Goal: Task Accomplishment & Management: Manage account settings

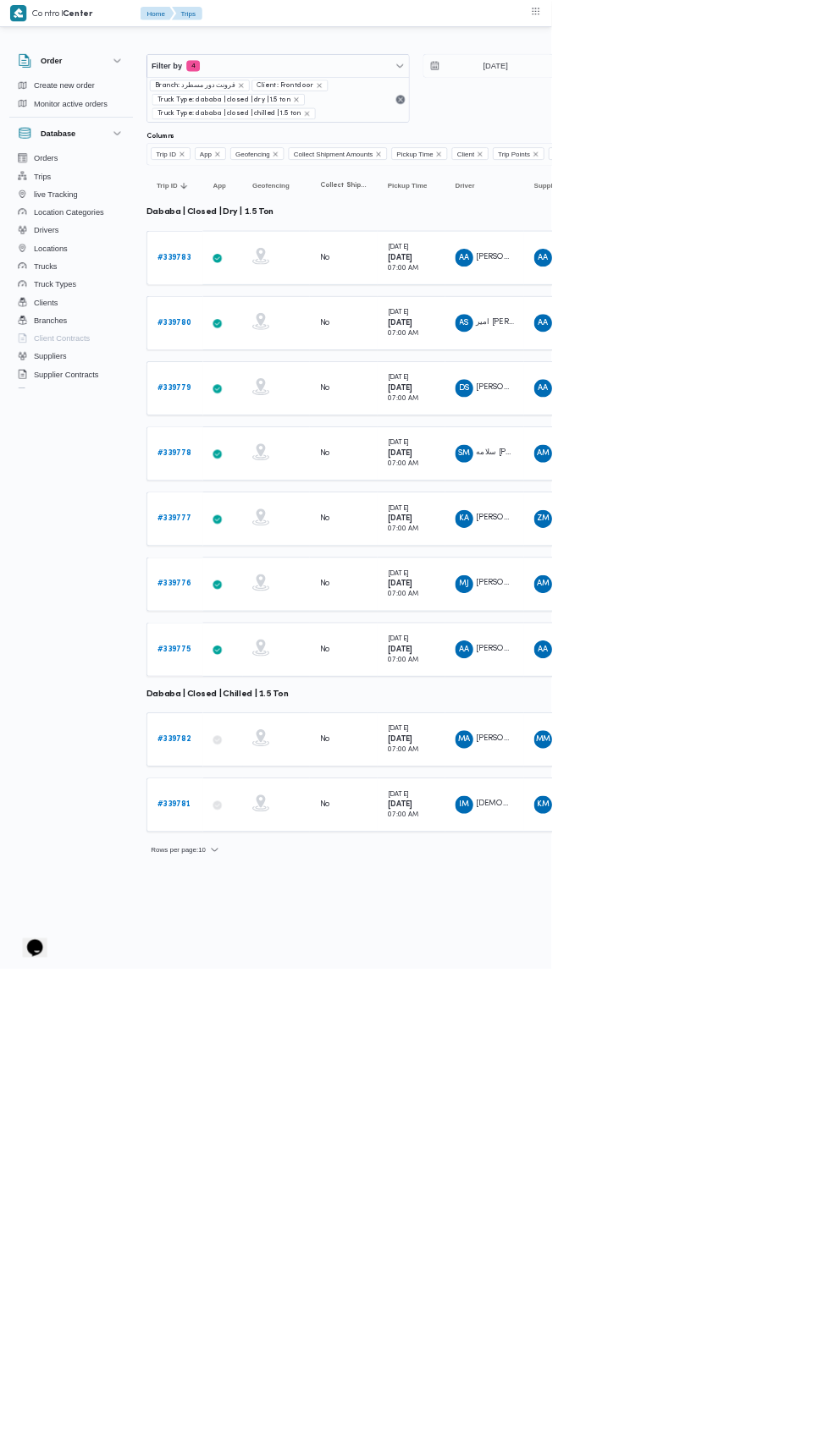
click at [273, 676] on b "# 339778" at bounding box center [262, 682] width 52 height 11
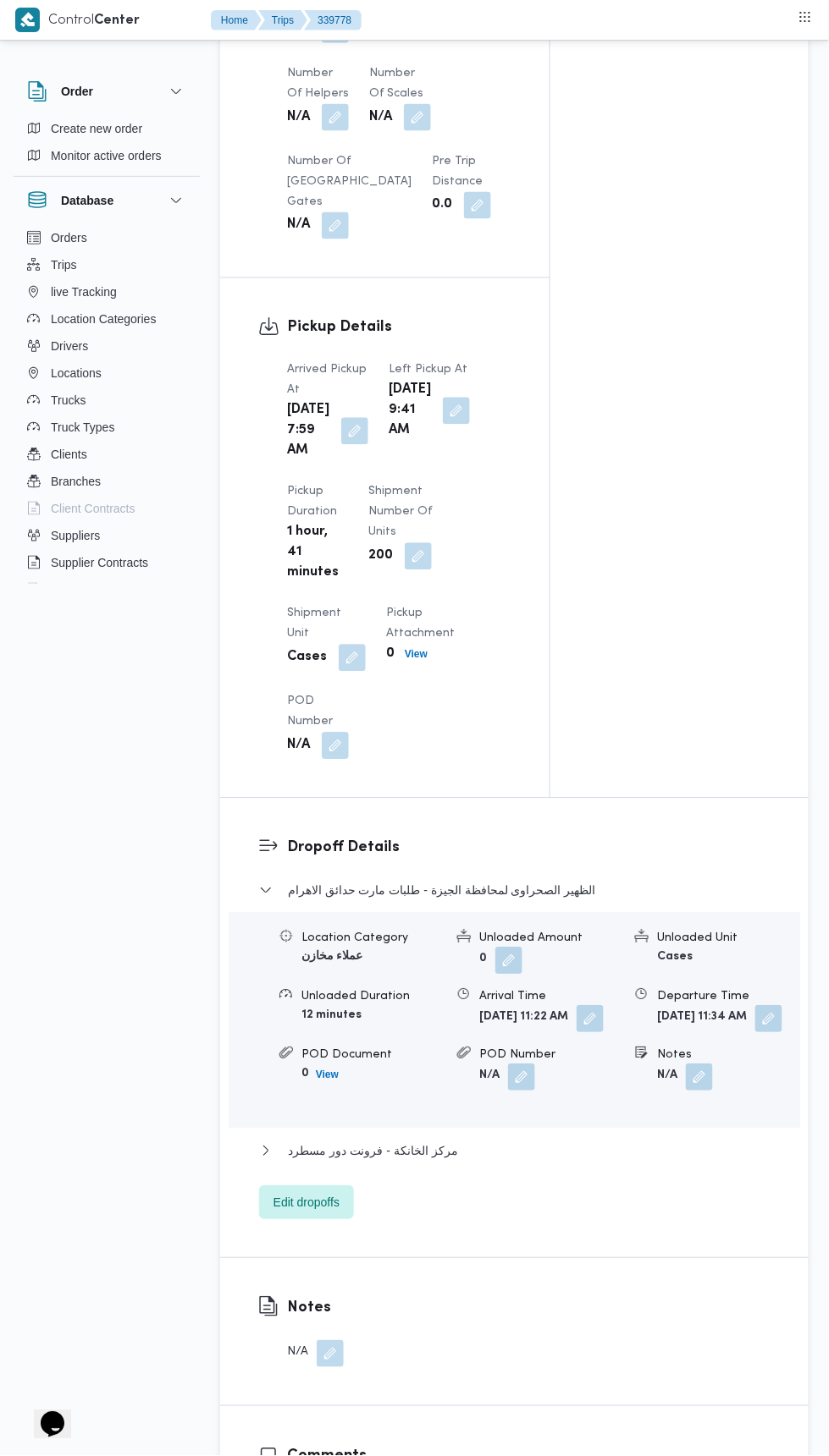
scroll to position [2050, 0]
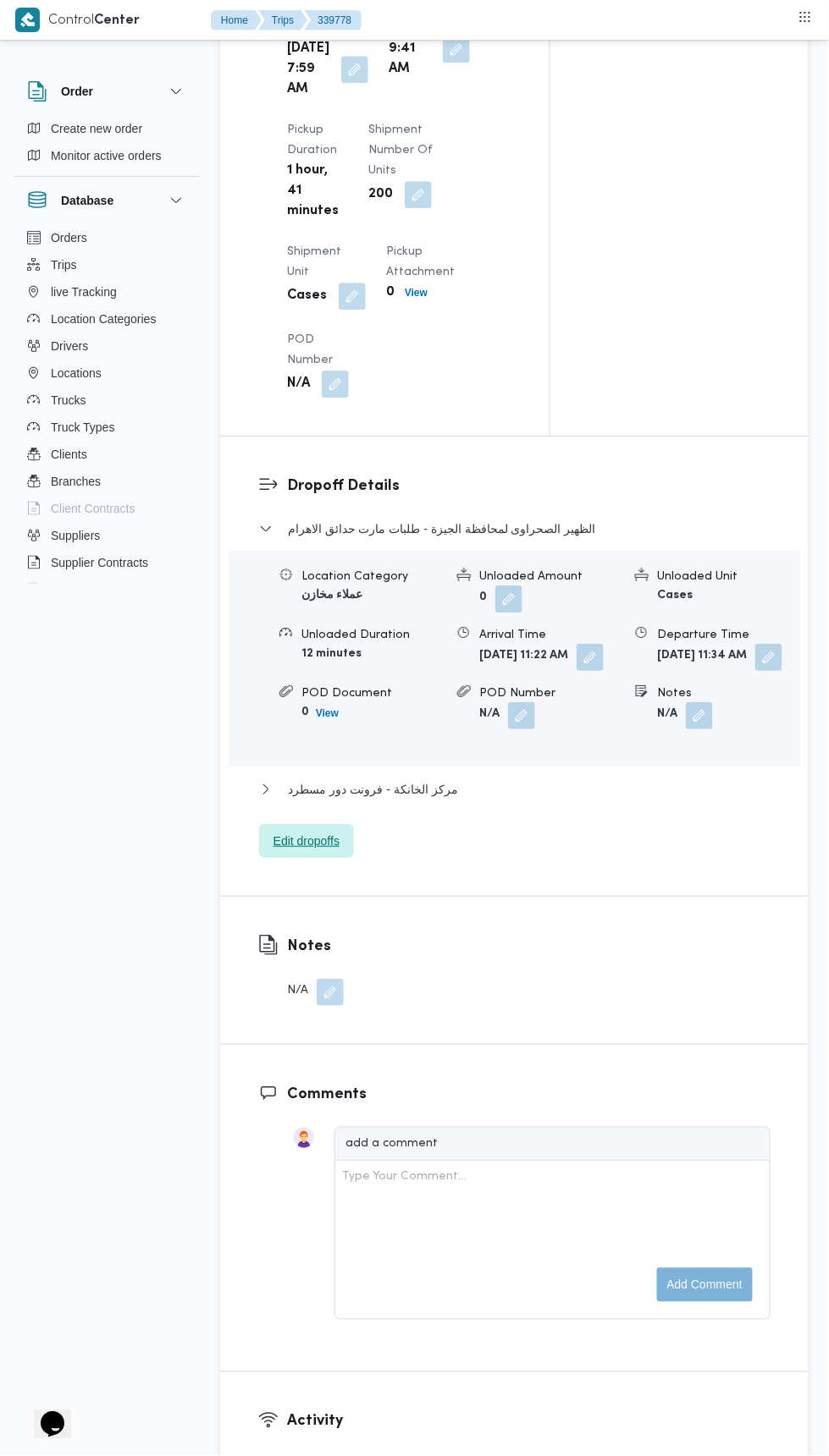
click at [350, 858] on span "Edit dropoffs" at bounding box center [307, 841] width 95 height 34
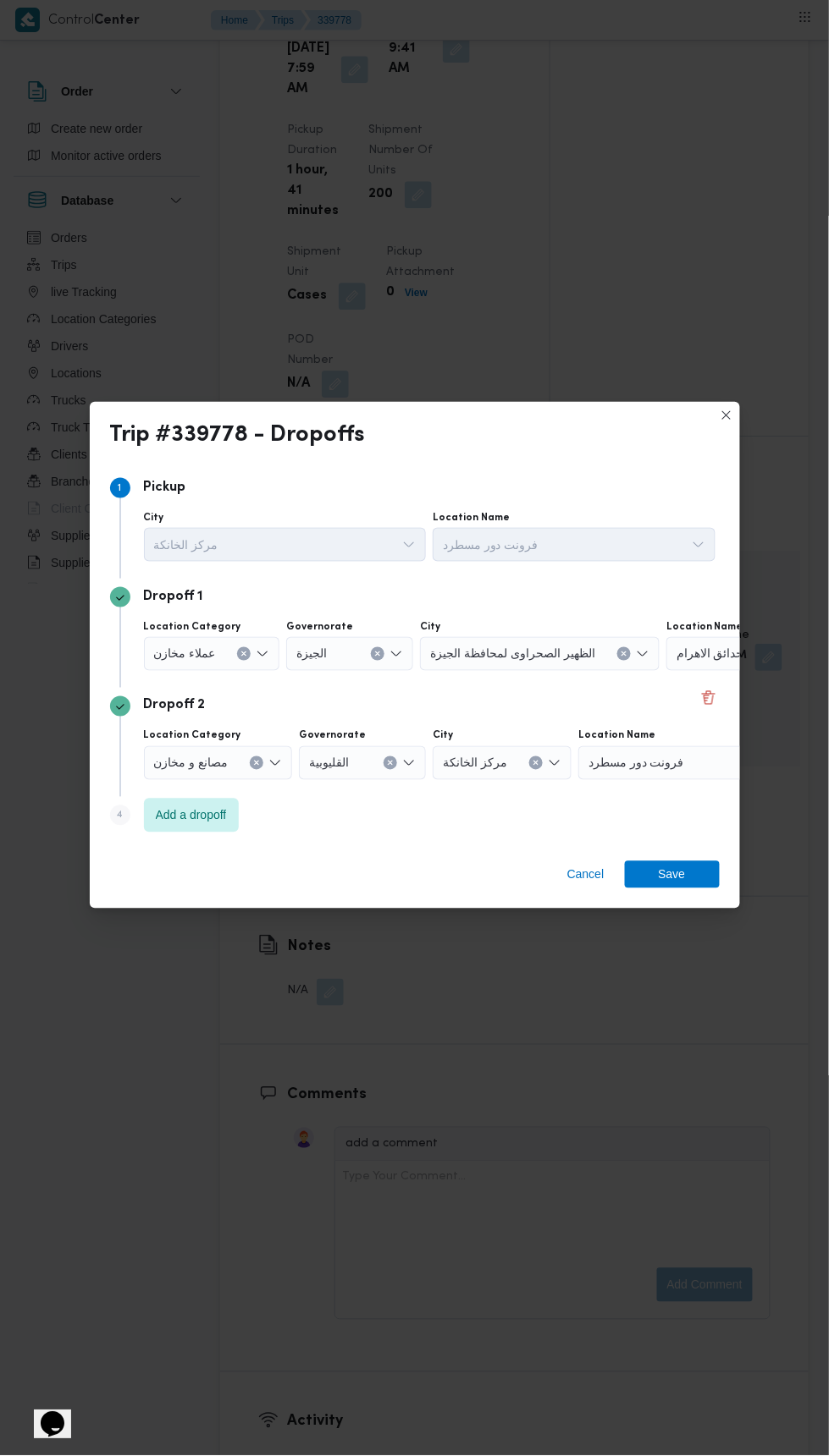
click at [684, 671] on div "طلبات مارت حدائق الاهرام" at bounding box center [772, 655] width 212 height 34
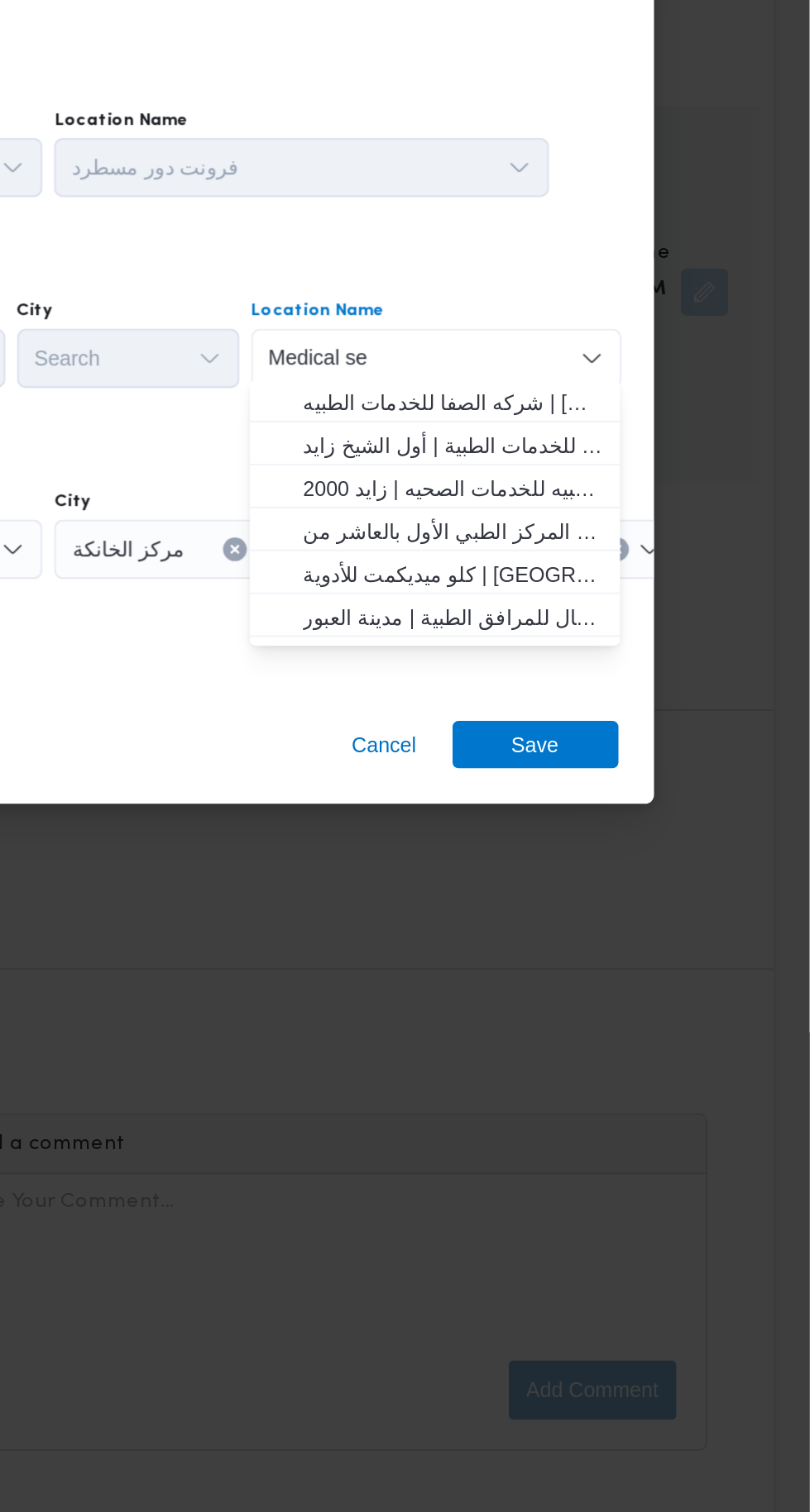
scroll to position [0, 0]
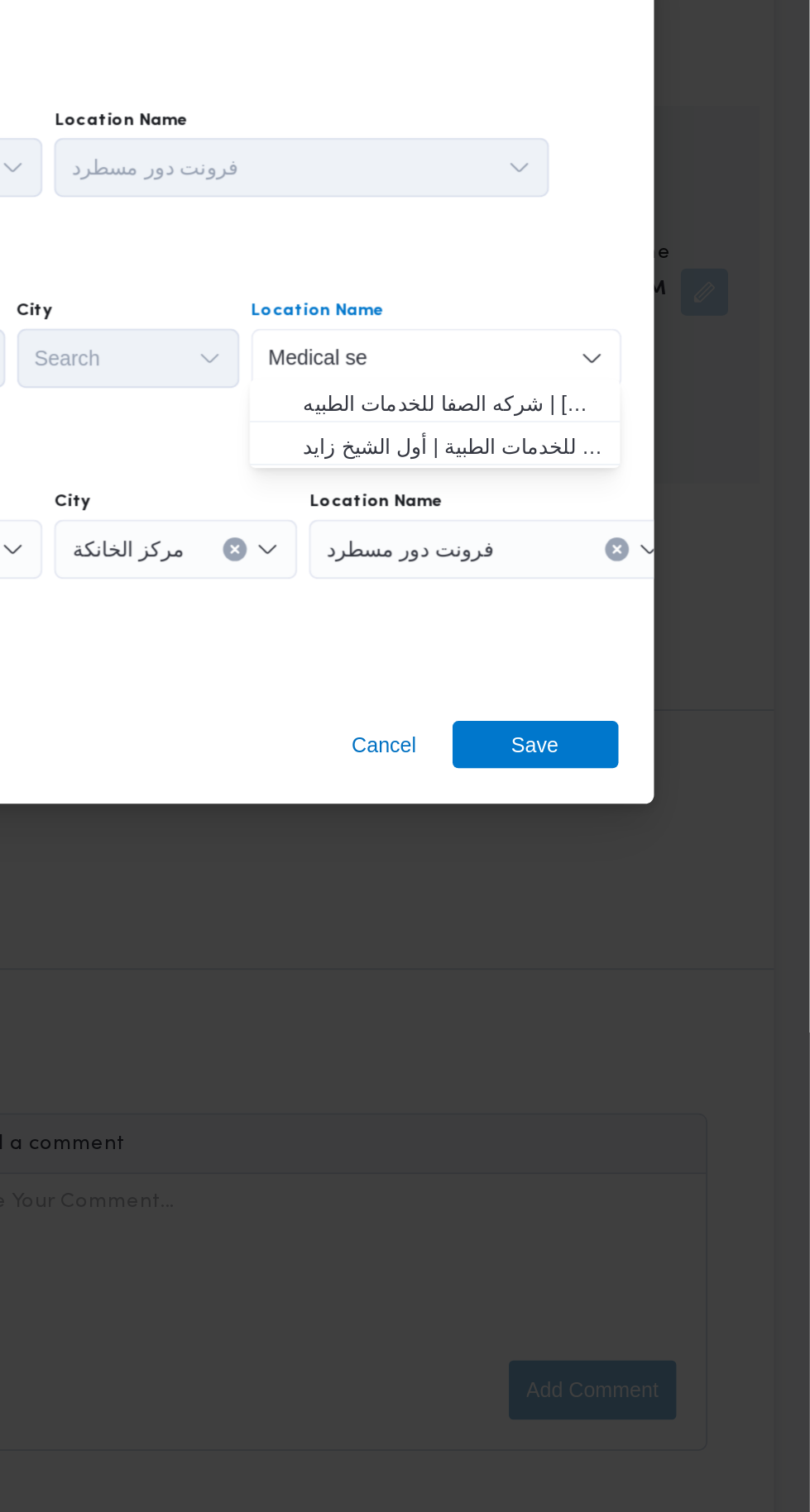
type input "Medical se"
click at [678, 735] on span "اس اتش جي للخدمات الطبية | أول الشيخ زايد | null" at bounding box center [610, 727] width 167 height 19
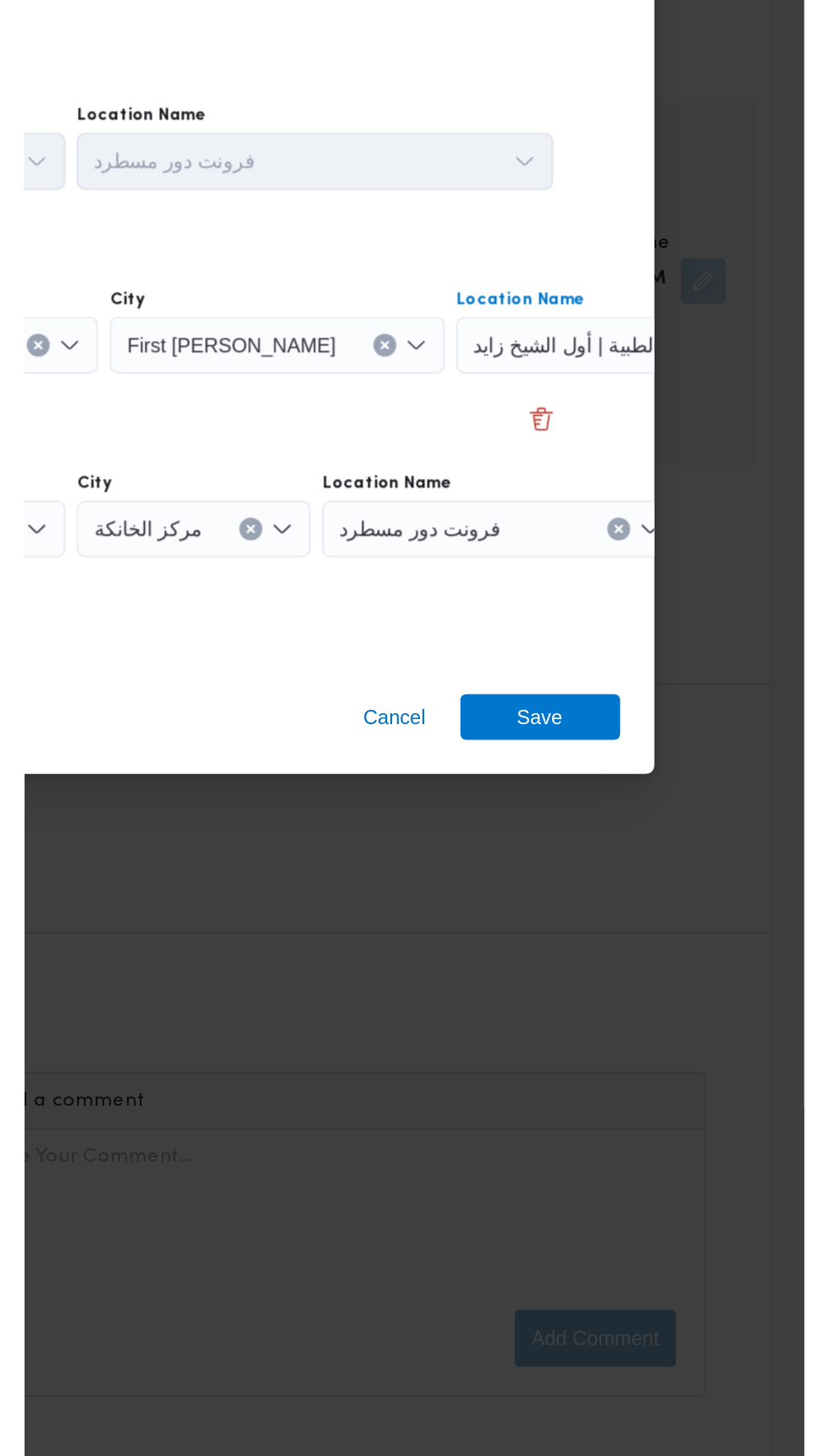
scroll to position [0, 110]
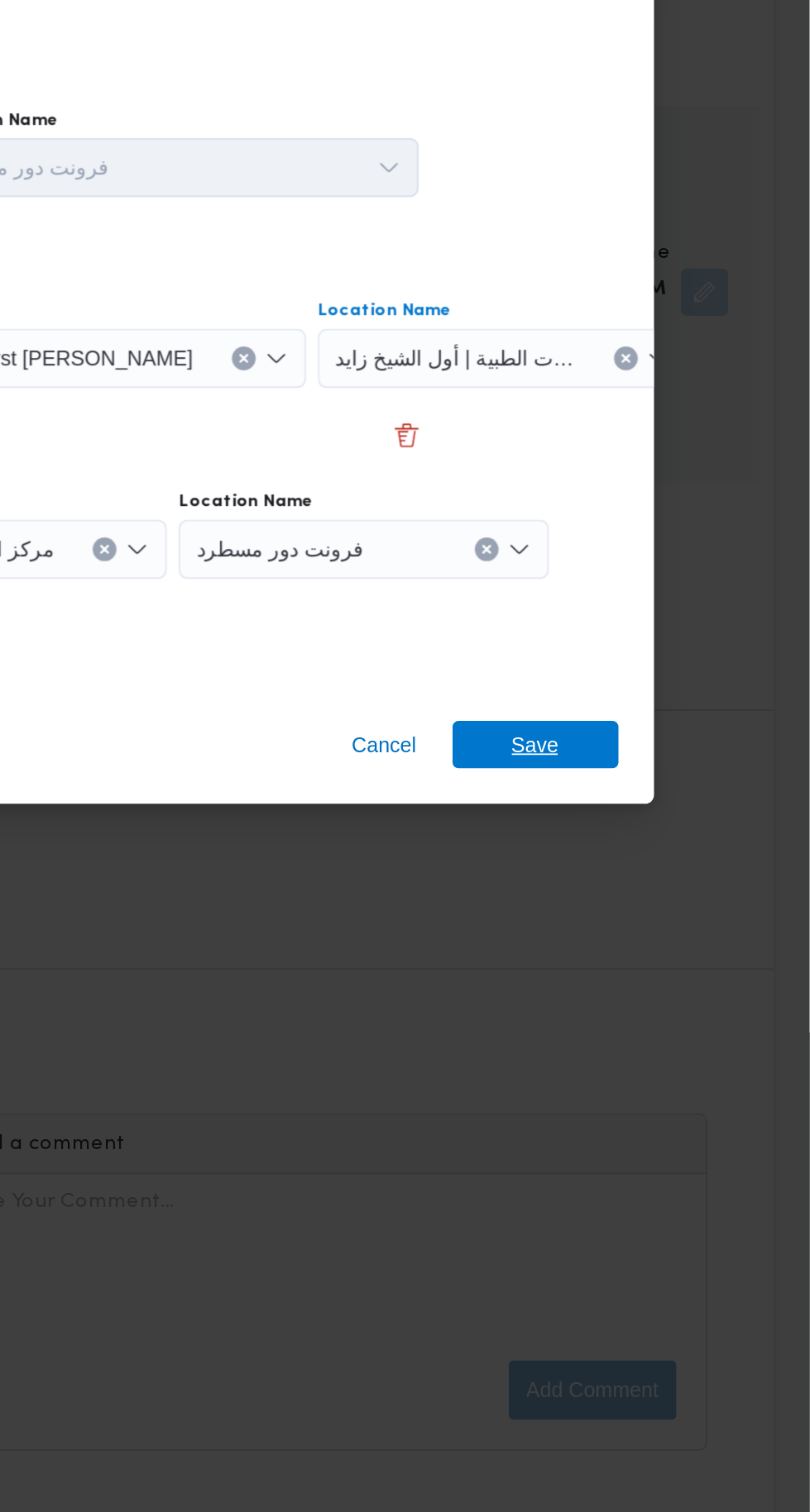
click at [681, 882] on span "Save" at bounding box center [657, 895] width 92 height 27
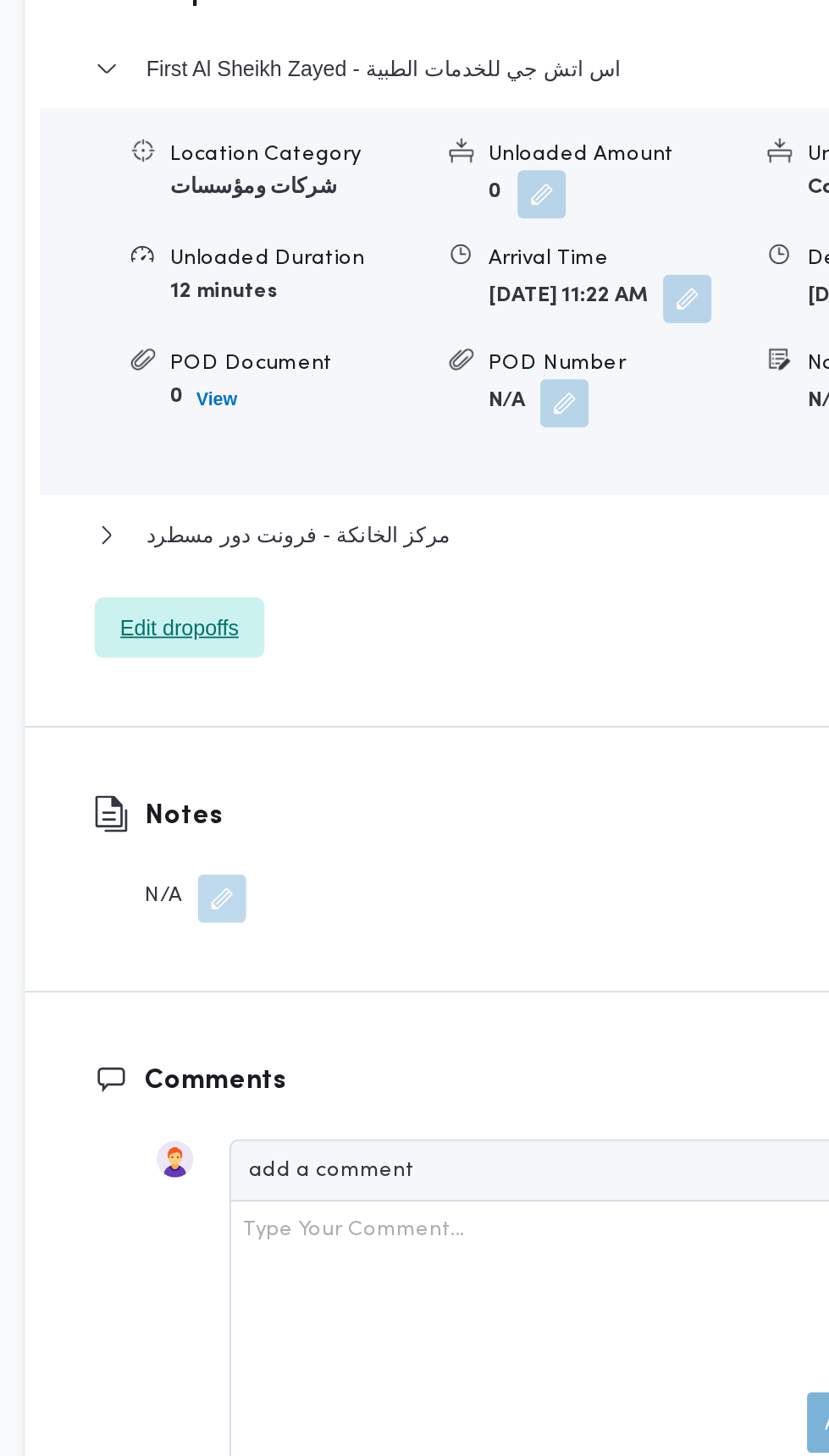
click at [330, 858] on span "Edit dropoffs" at bounding box center [307, 841] width 95 height 34
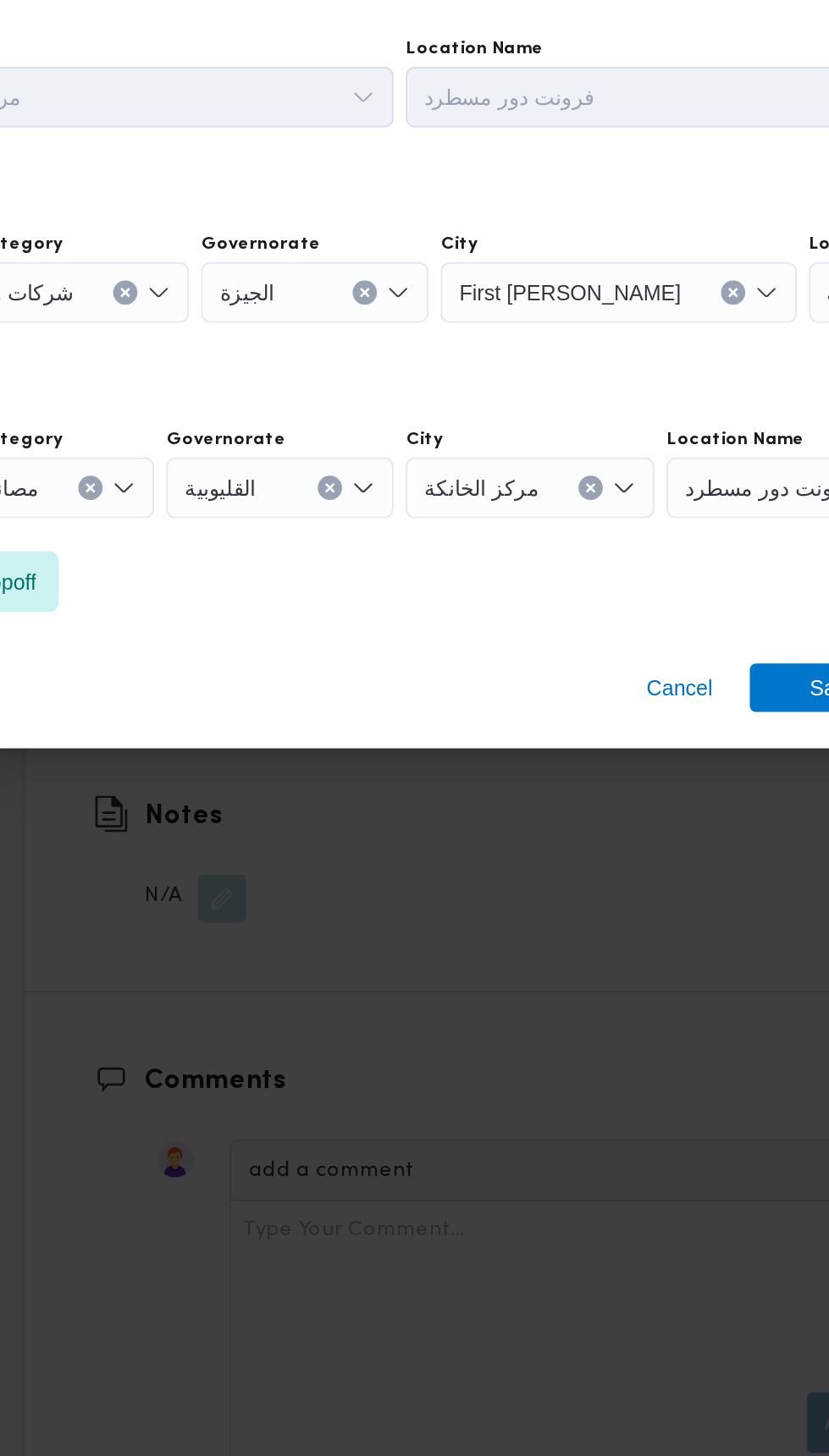
scroll to position [2050, 0]
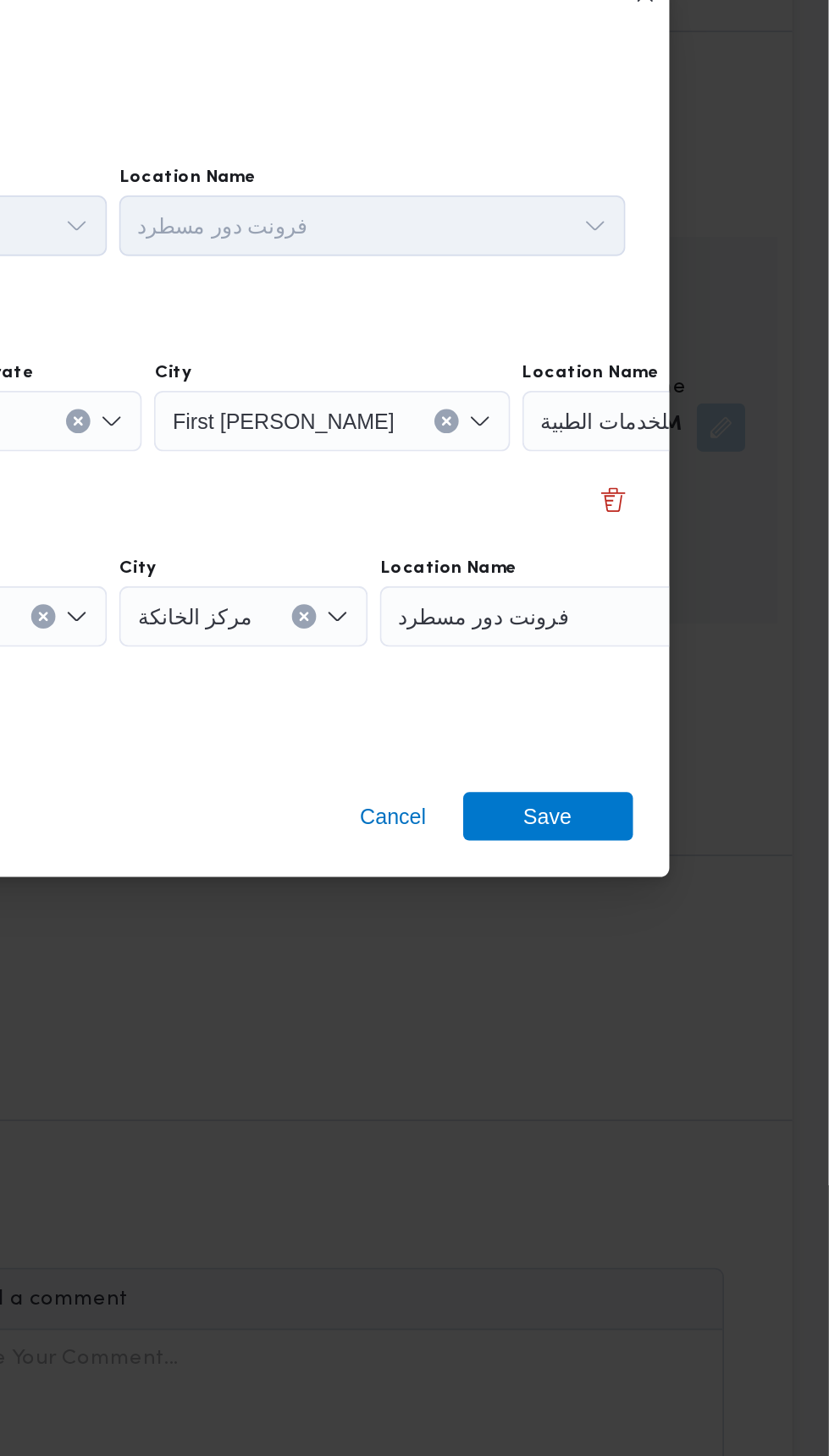
click at [692, 644] on span "اس اتش جي للخدمات الطبية" at bounding box center [736, 654] width 137 height 19
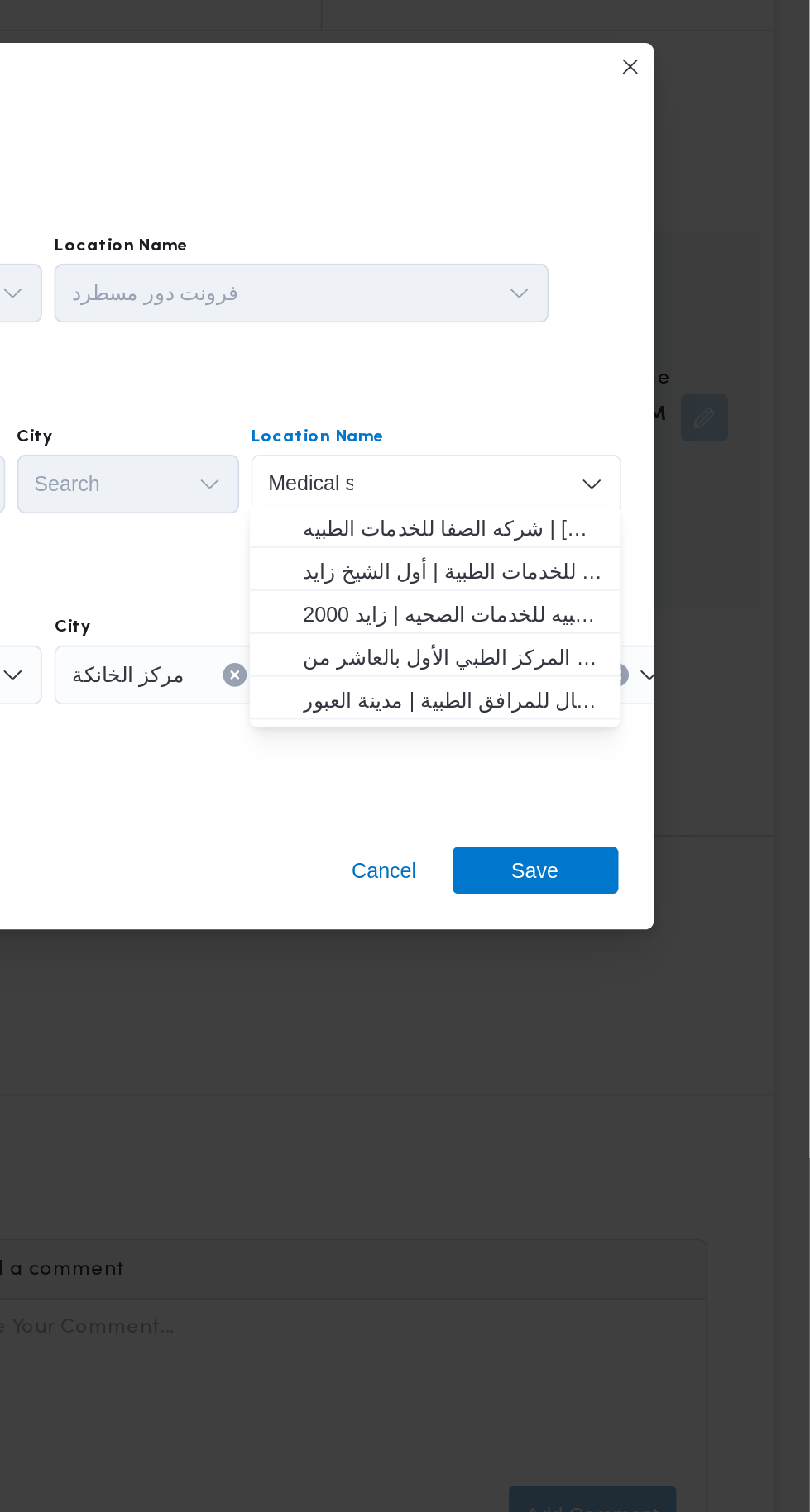
scroll to position [0, 0]
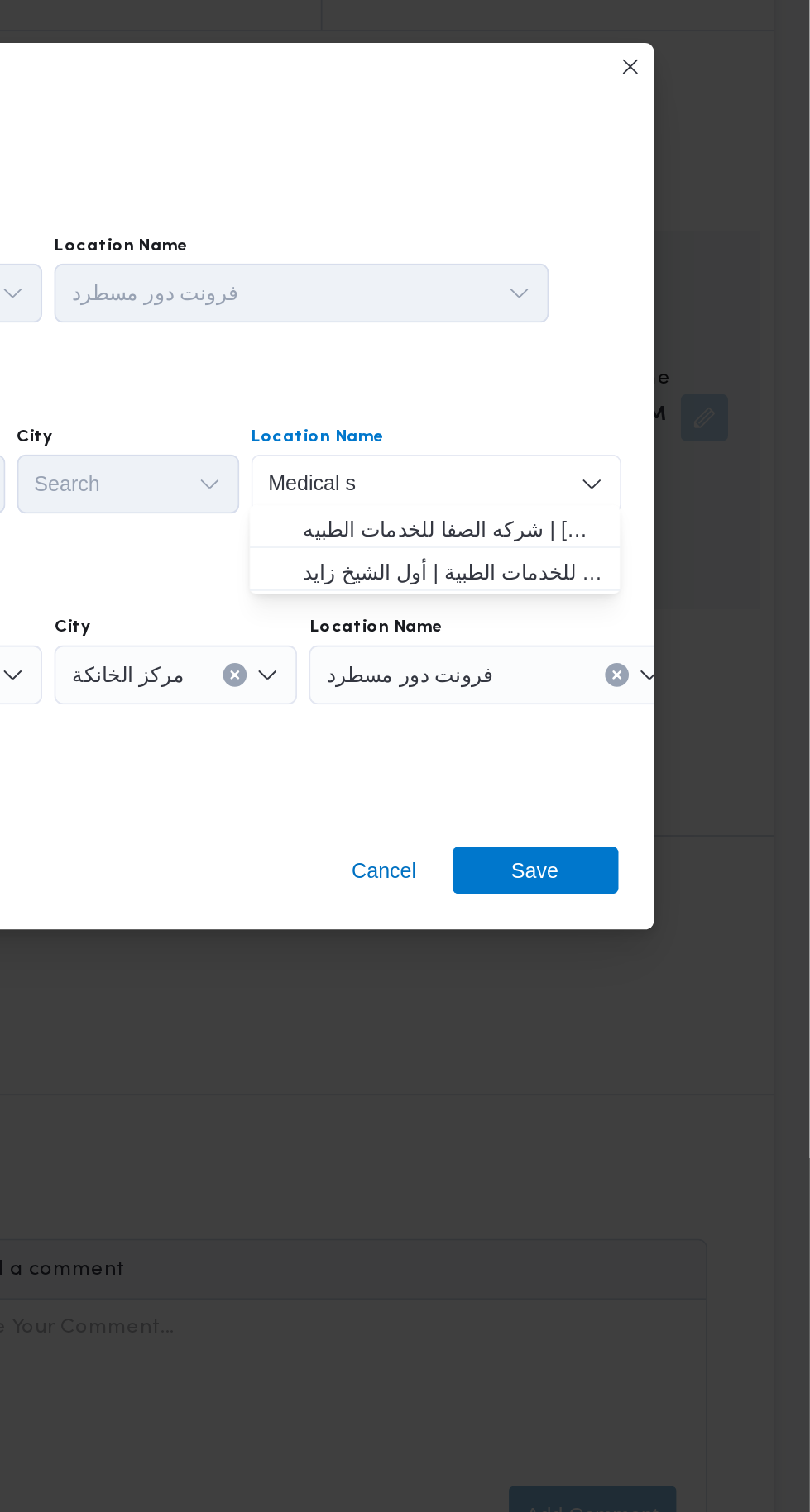
type input "Medical s"
click at [678, 701] on span "شركه الصفا للخدمات الطبيه | مستشفى الصفا | جزيرة ميت عقبة" at bounding box center [610, 703] width 167 height 19
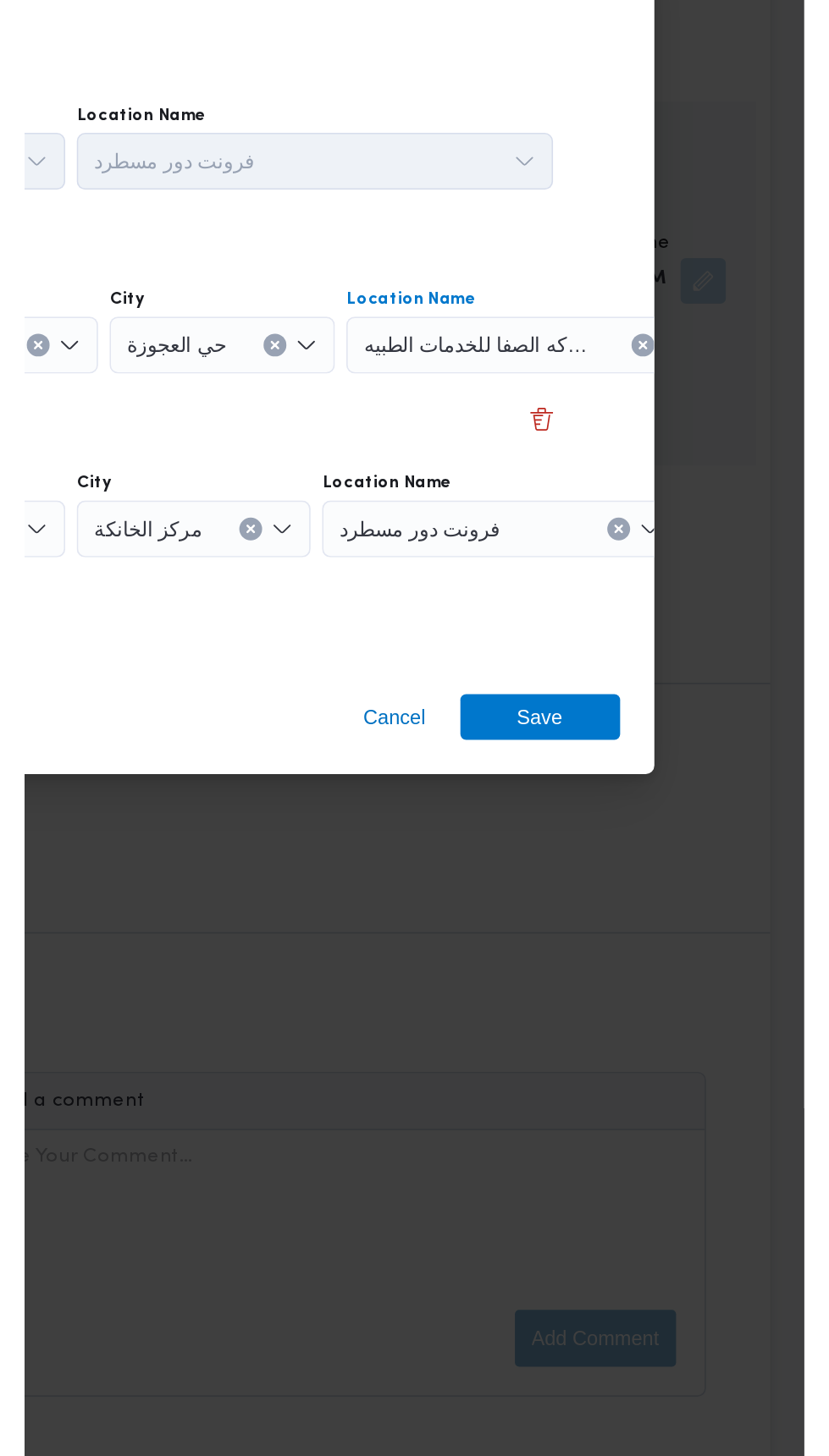
scroll to position [2050, 0]
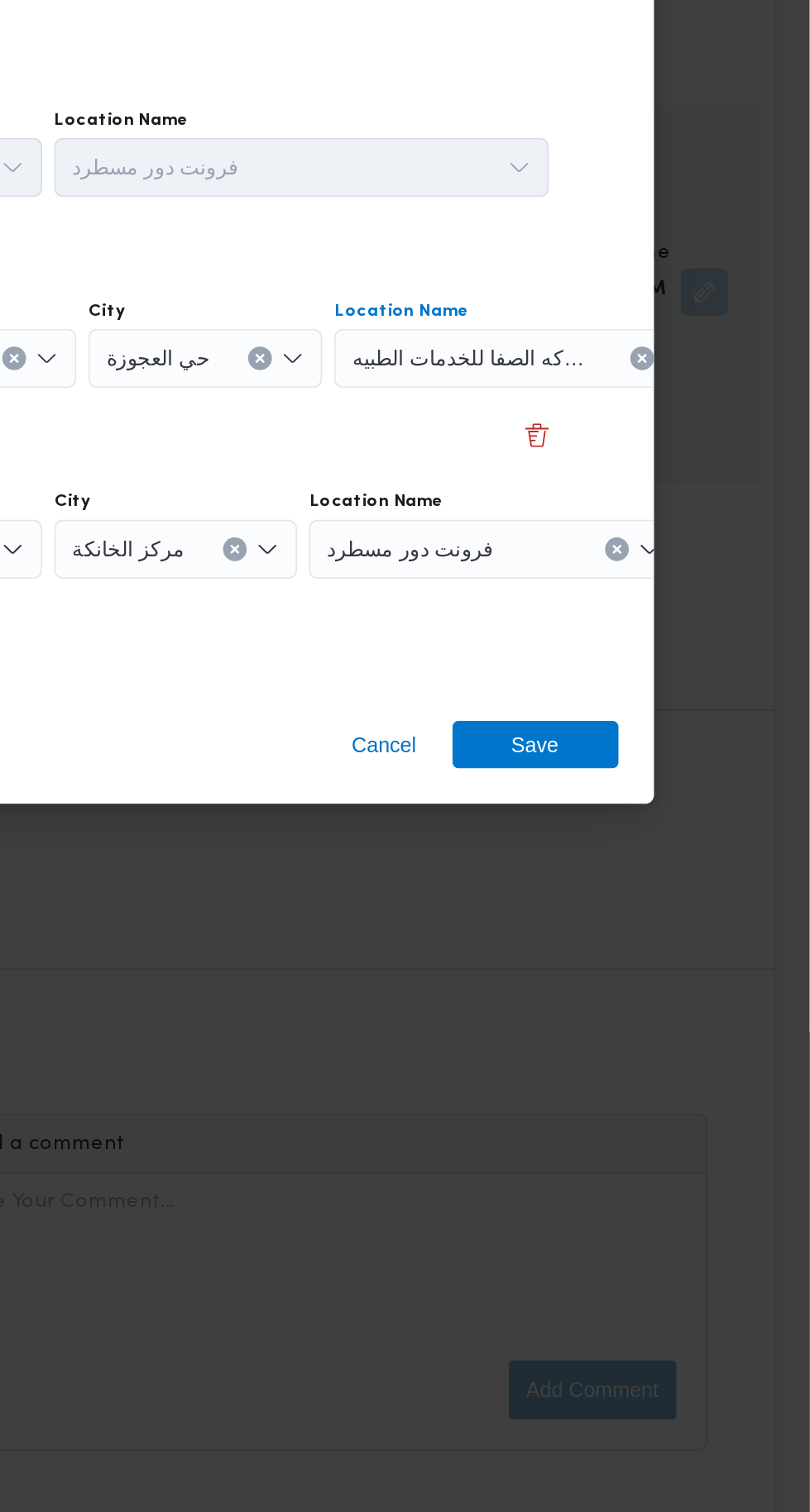
click at [709, 677] on button "Clear input" at bounding box center [716, 679] width 13 height 13
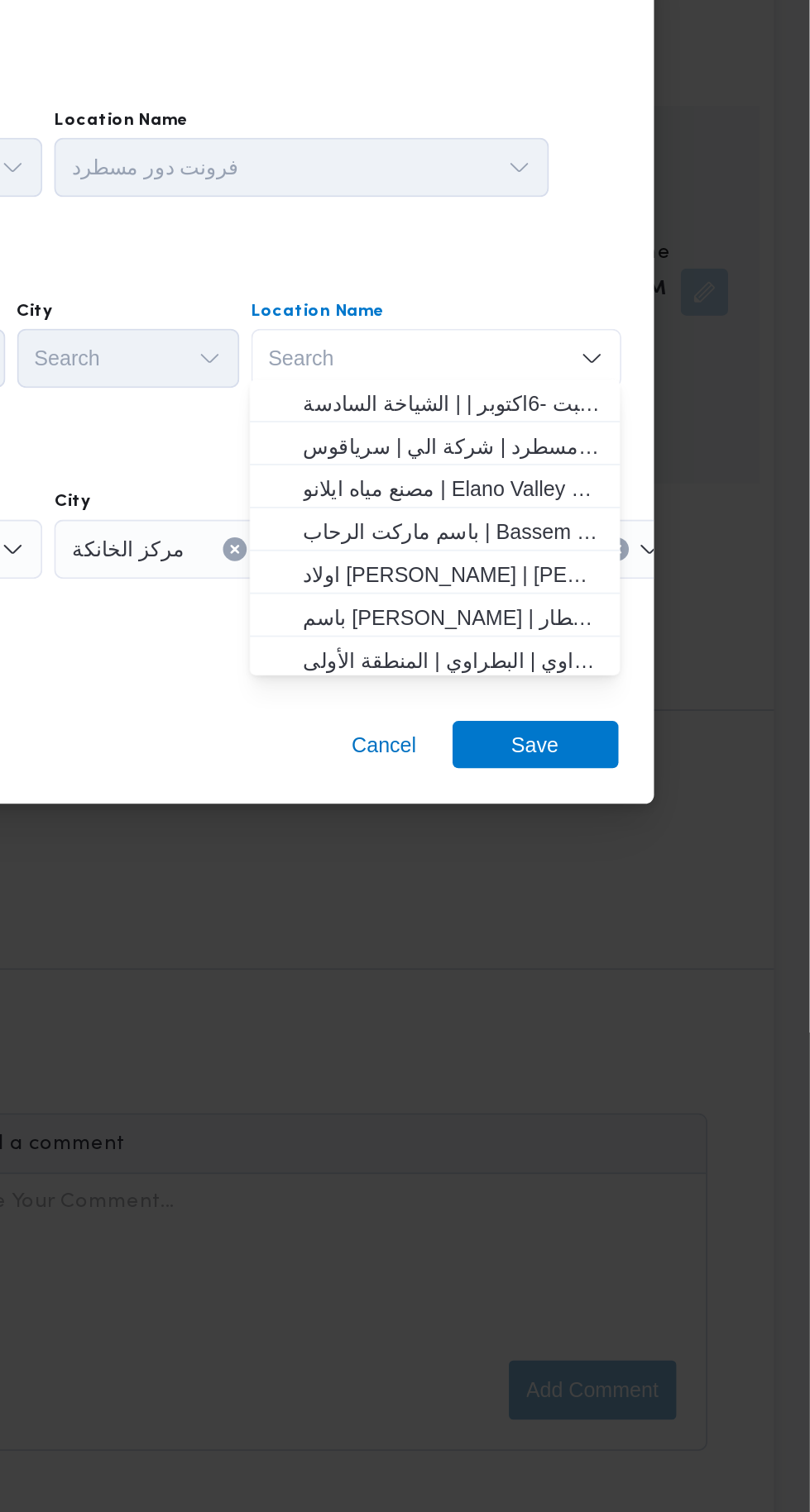
click at [695, 616] on div "Step 1 1 Pickup City مركز الخانكة Location Name فرونت دور مسطرد Dropoff 1 Locat…" at bounding box center [405, 680] width 635 height 376
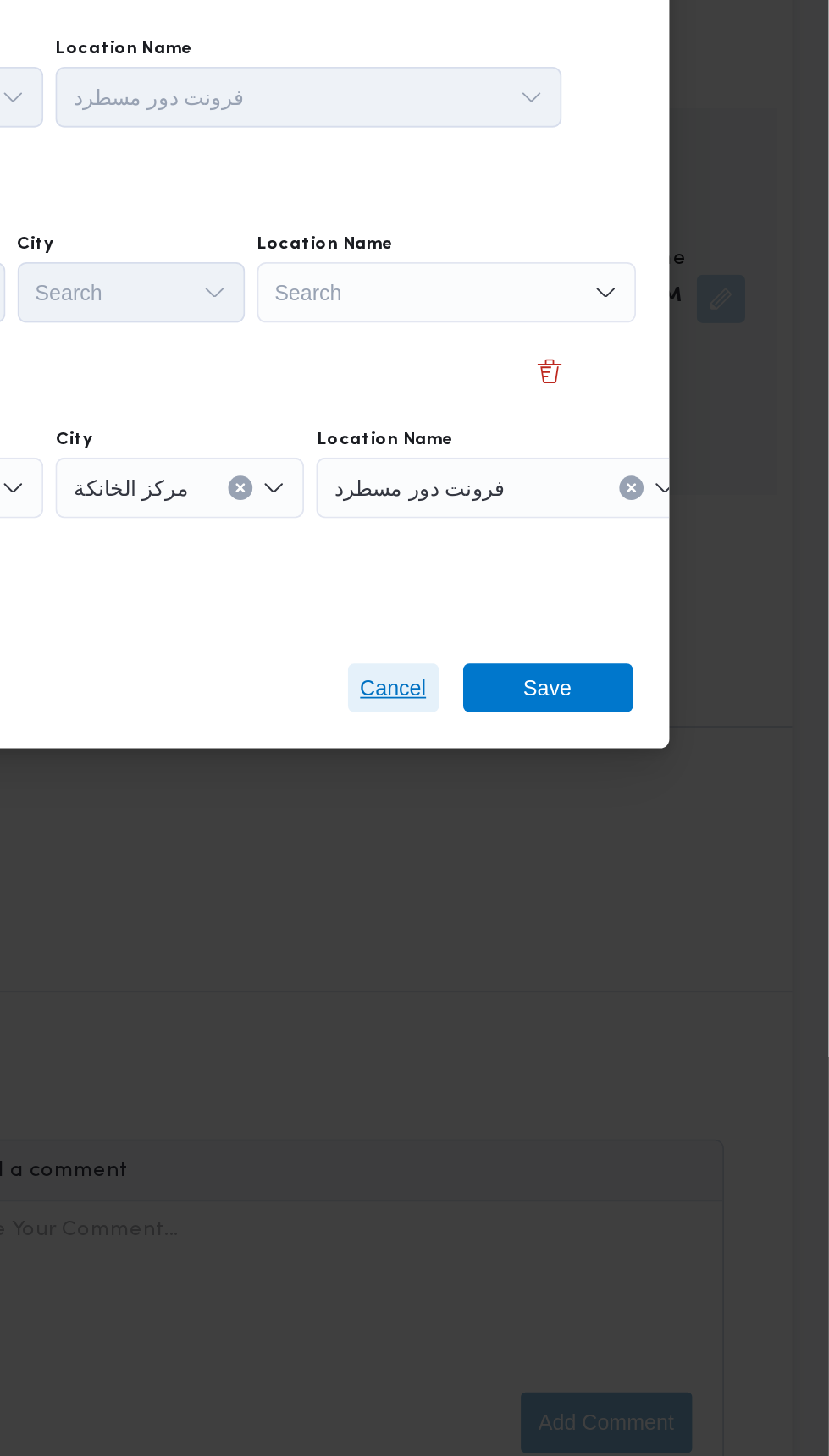
click at [584, 865] on span "Cancel" at bounding box center [585, 874] width 37 height 20
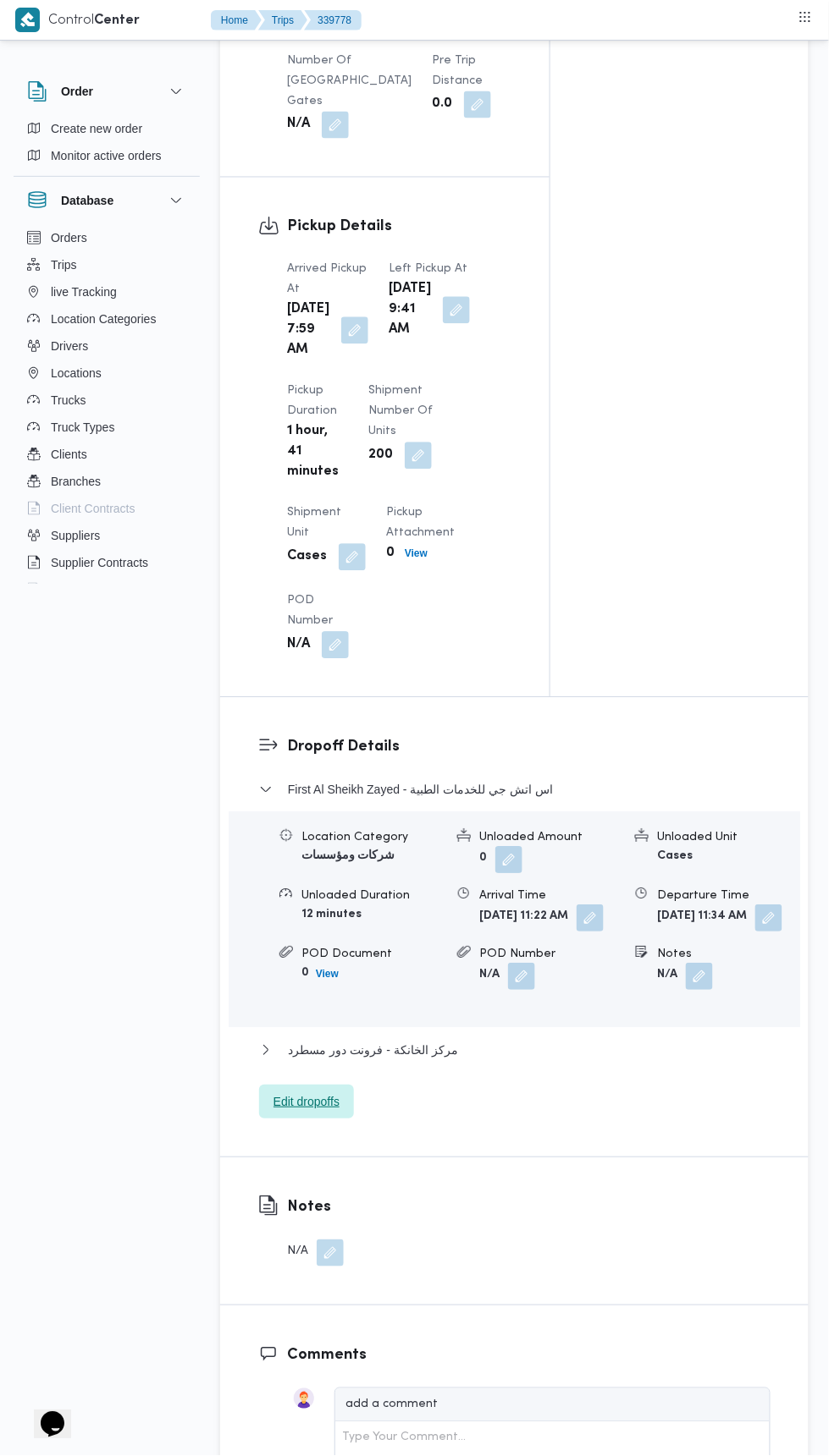
scroll to position [1848, 0]
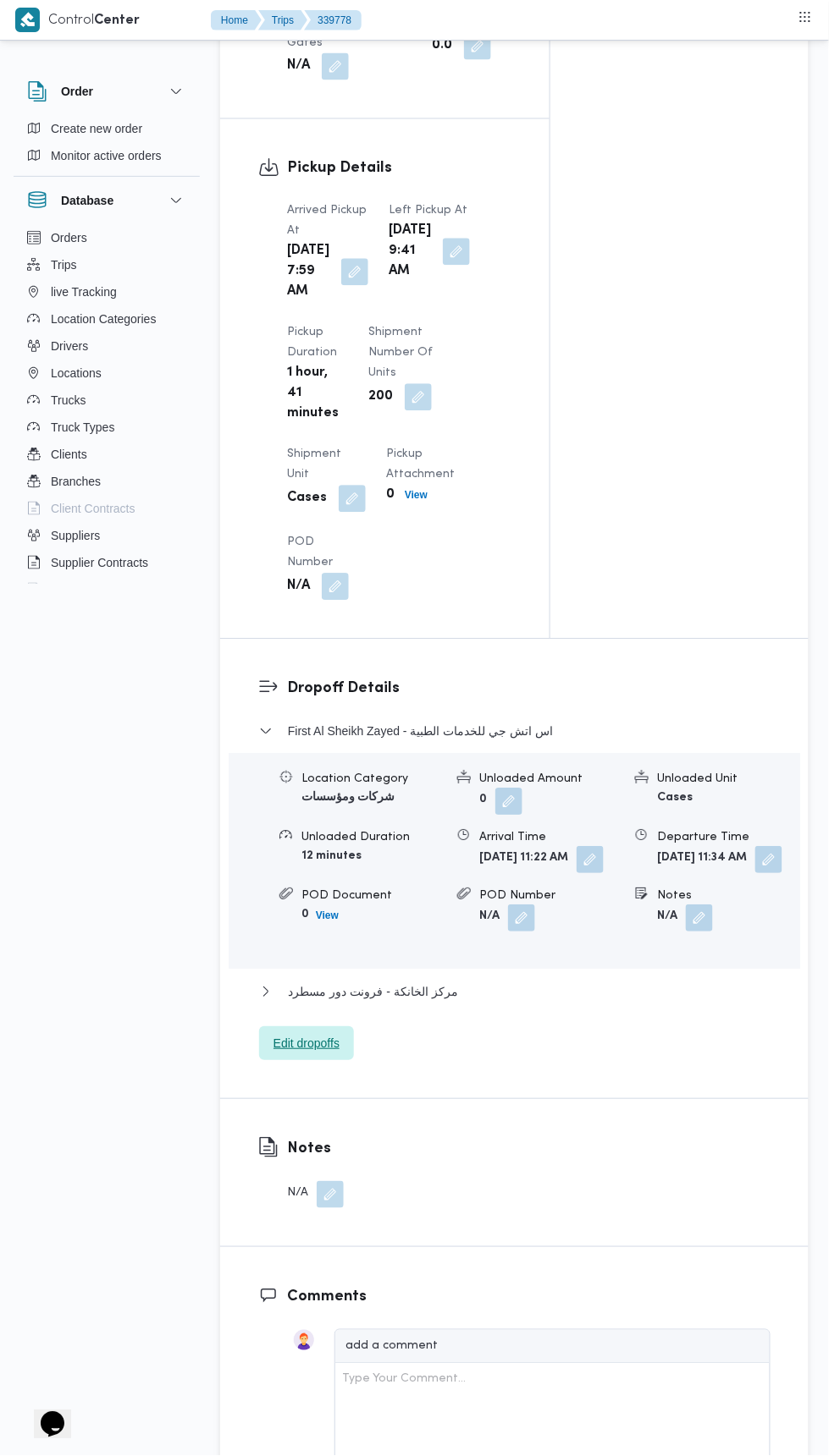
click at [345, 1061] on span "Edit dropoffs" at bounding box center [307, 1044] width 95 height 34
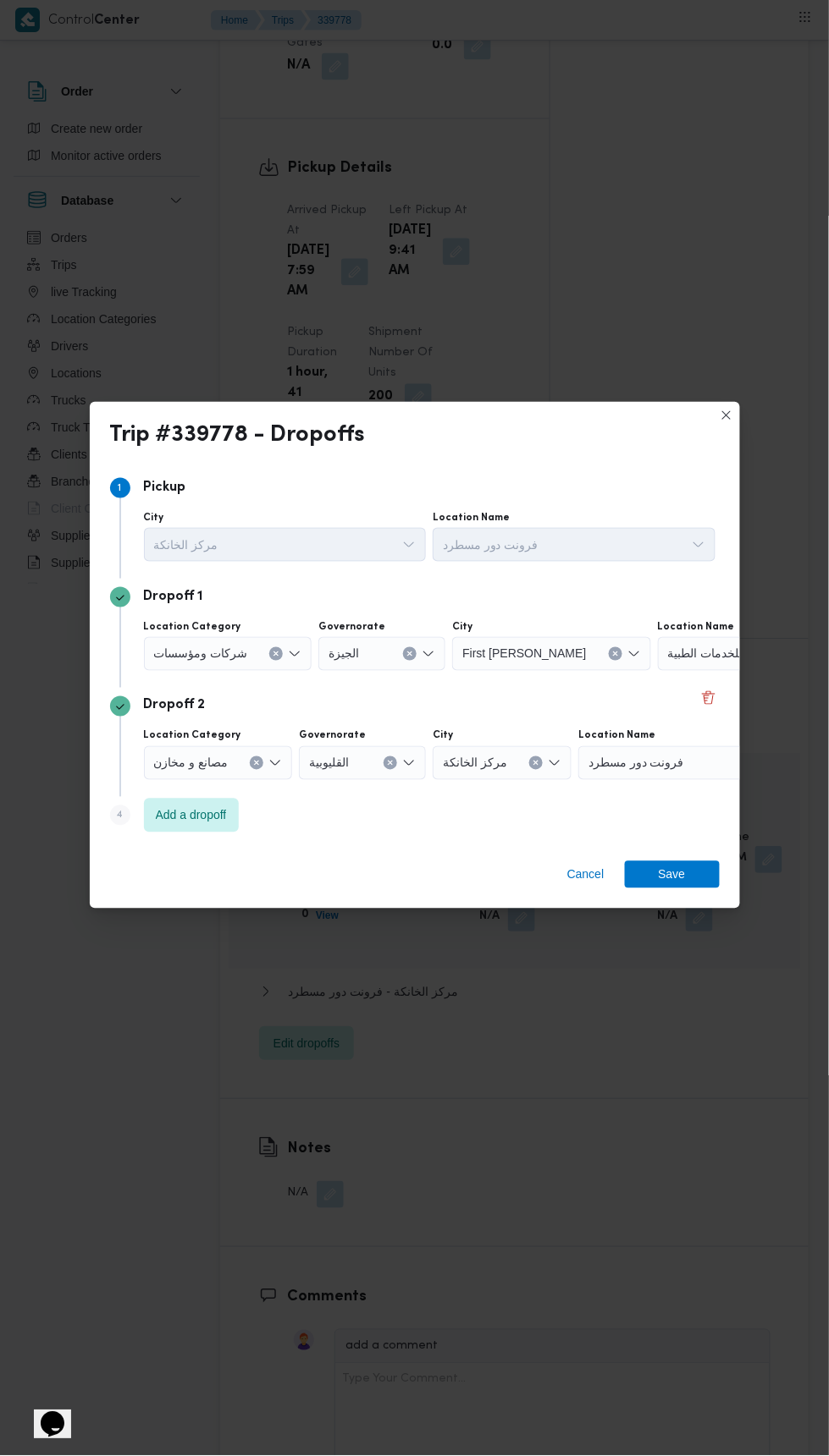
click at [693, 644] on span "اس اتش جي للخدمات الطبية" at bounding box center [736, 654] width 137 height 19
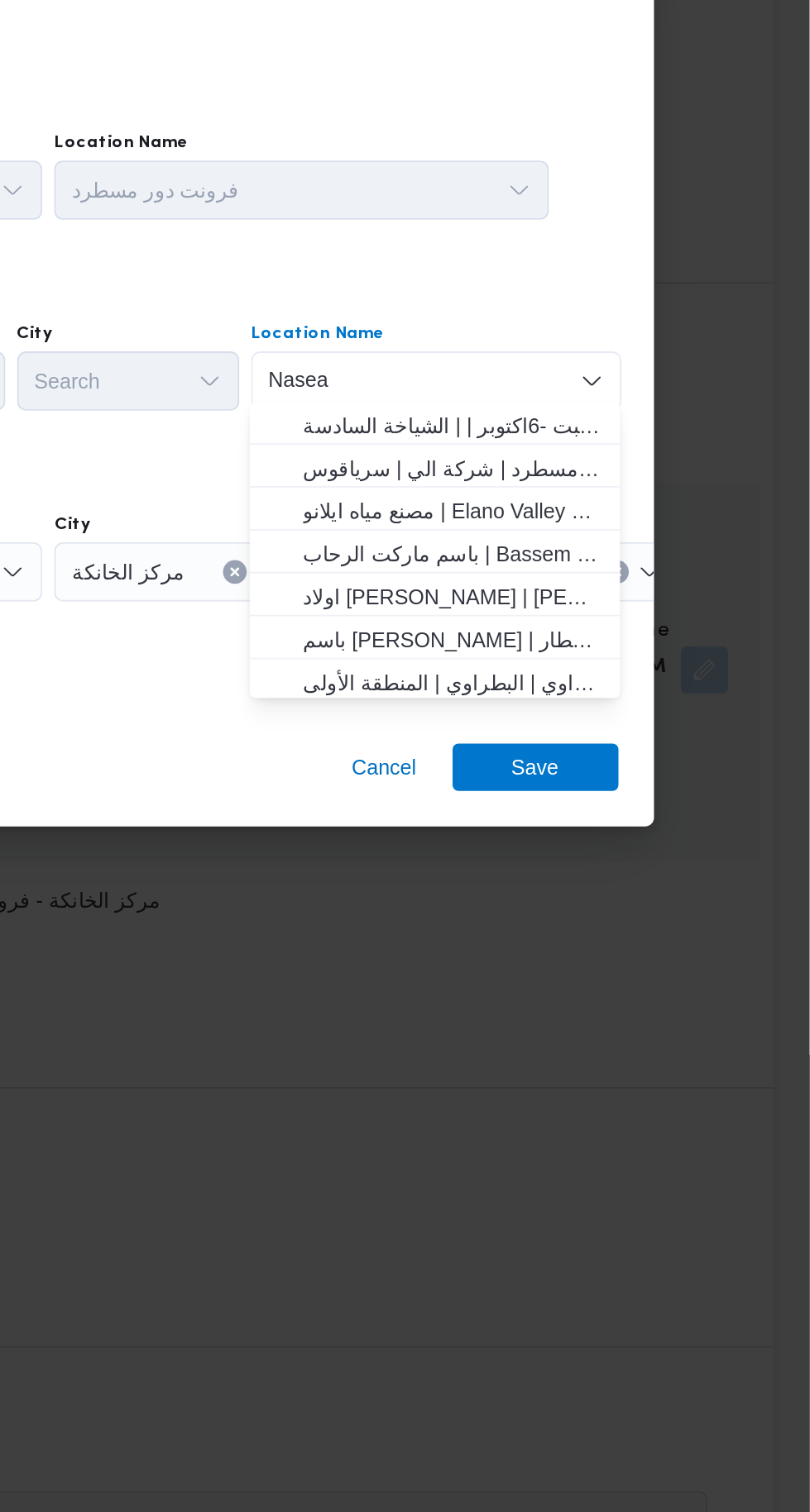
type input "Naseam"
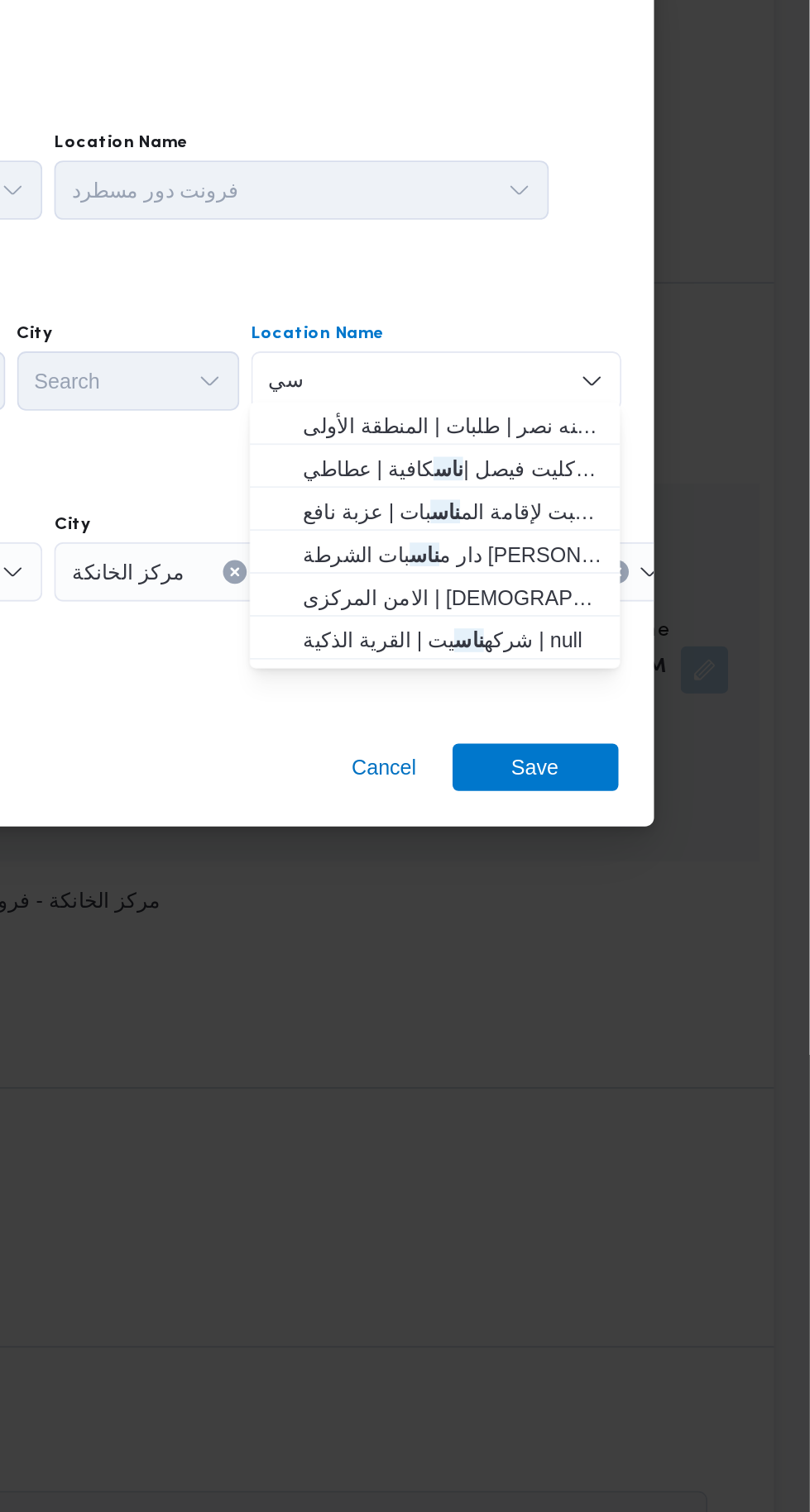
scroll to position [0, 0]
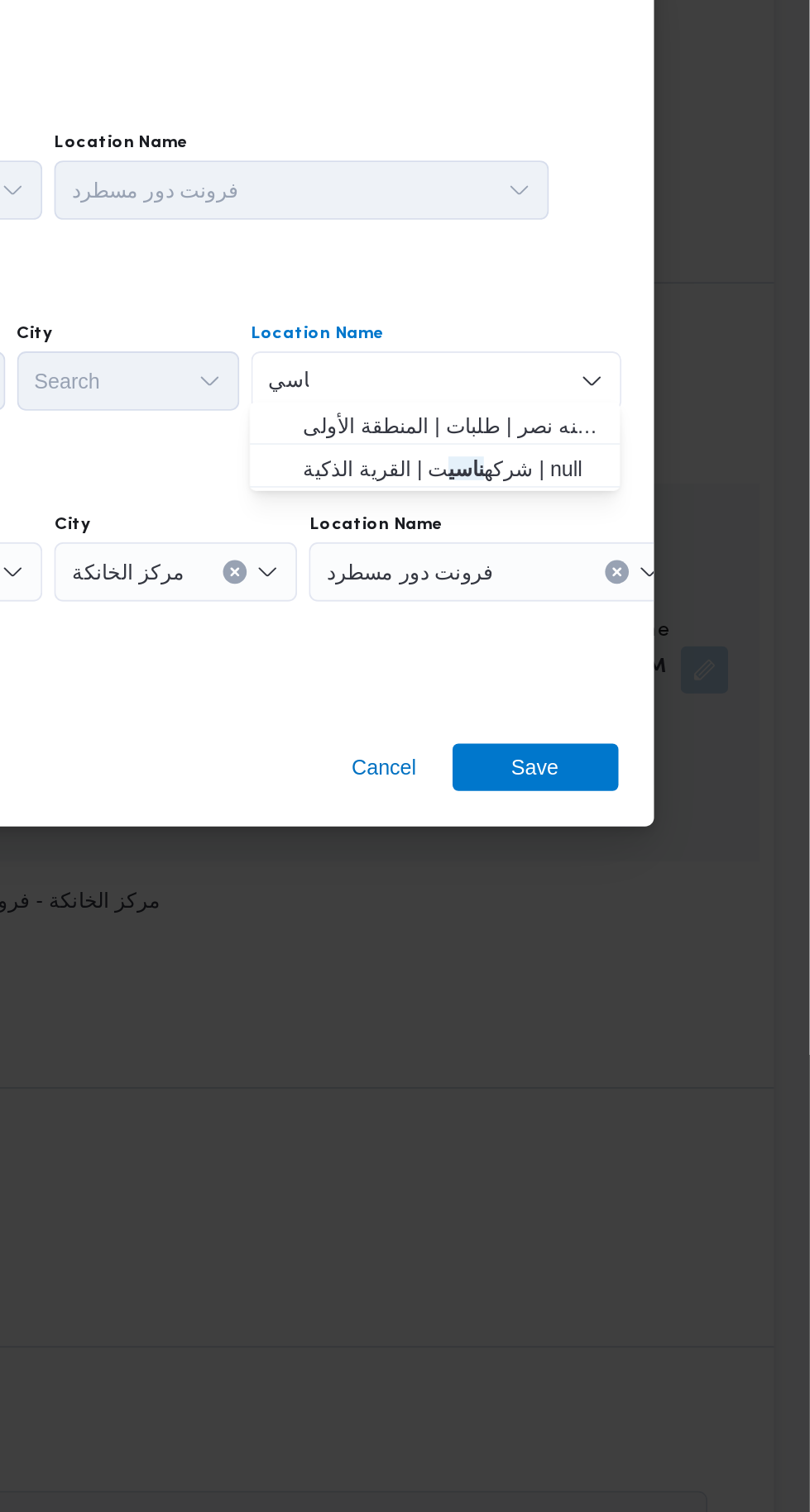
type input "ناسي"
click at [657, 726] on span "شركه ناسي ت | القرية الذكية | null" at bounding box center [610, 727] width 167 height 19
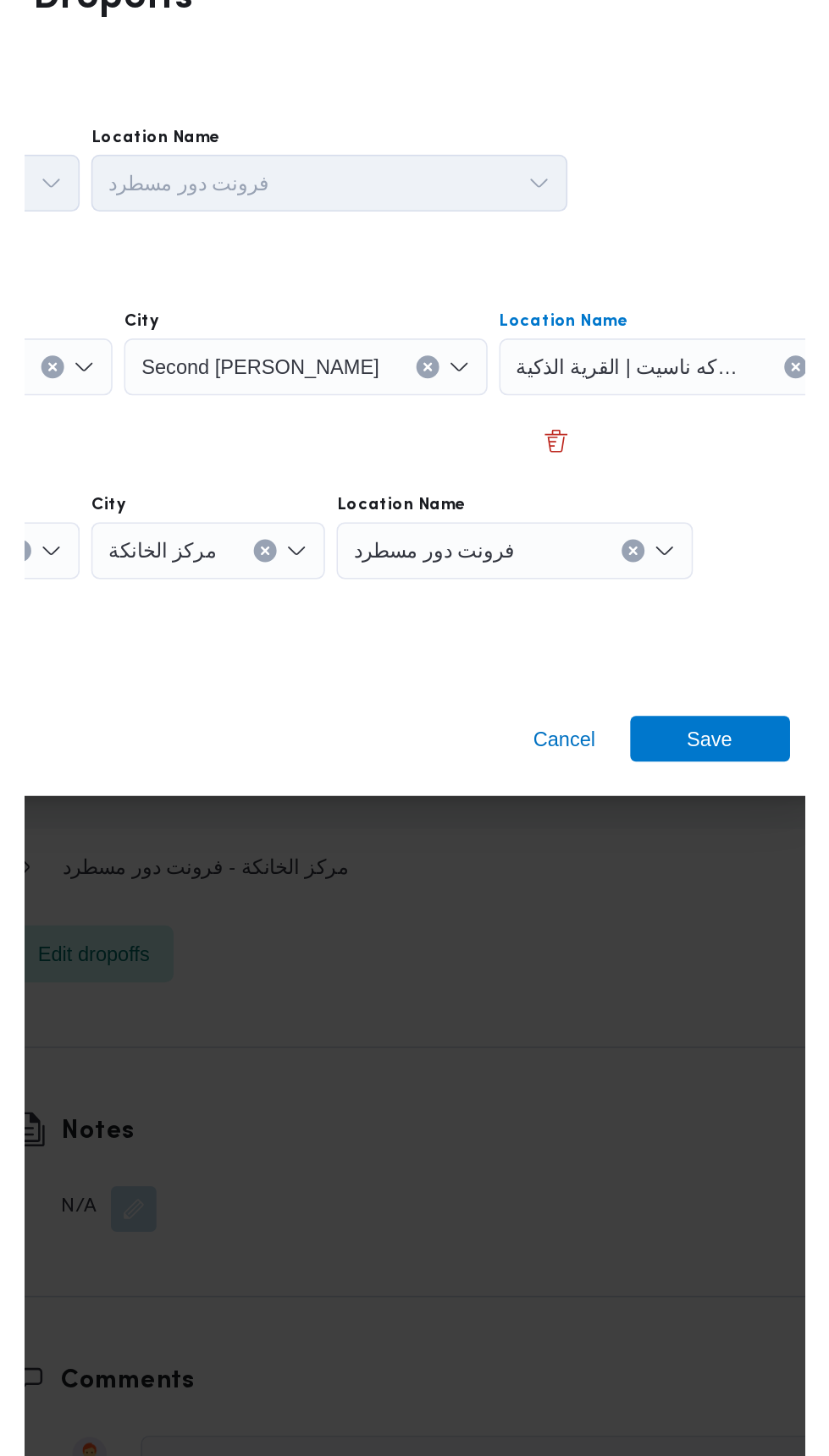
scroll to position [1848, 0]
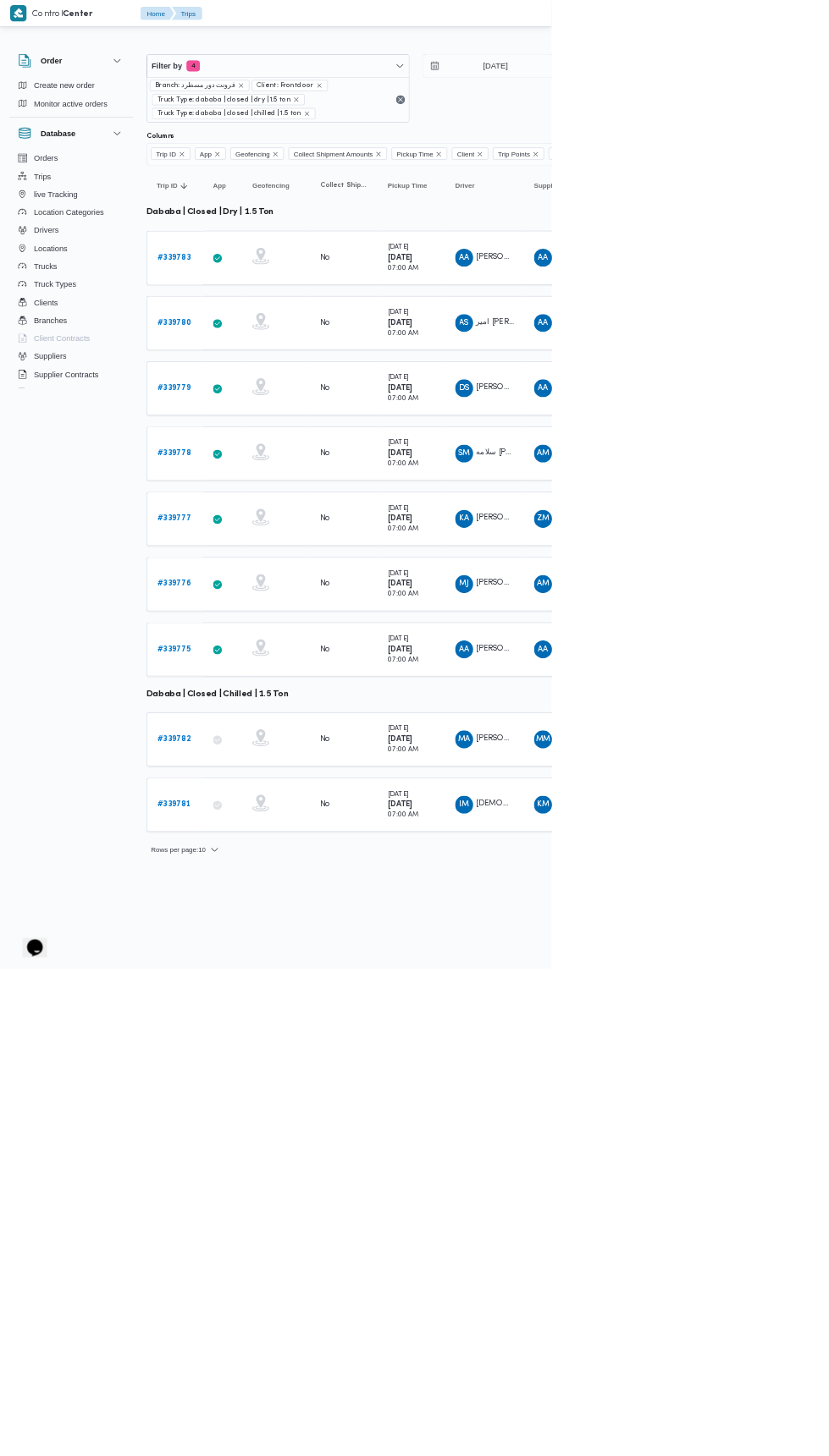
click at [285, 381] on b "# 339783" at bounding box center [262, 387] width 51 height 11
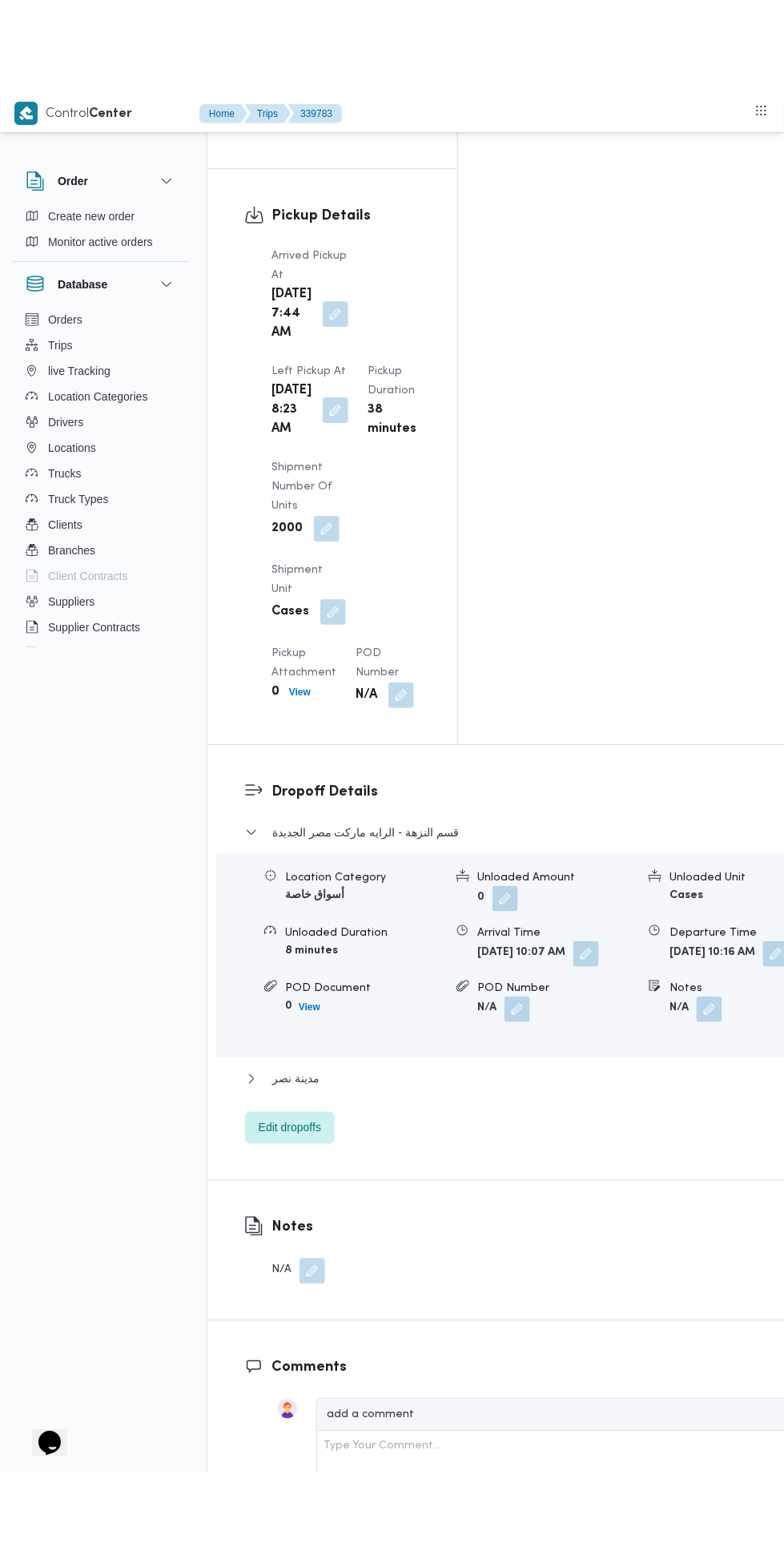
scroll to position [2102, 0]
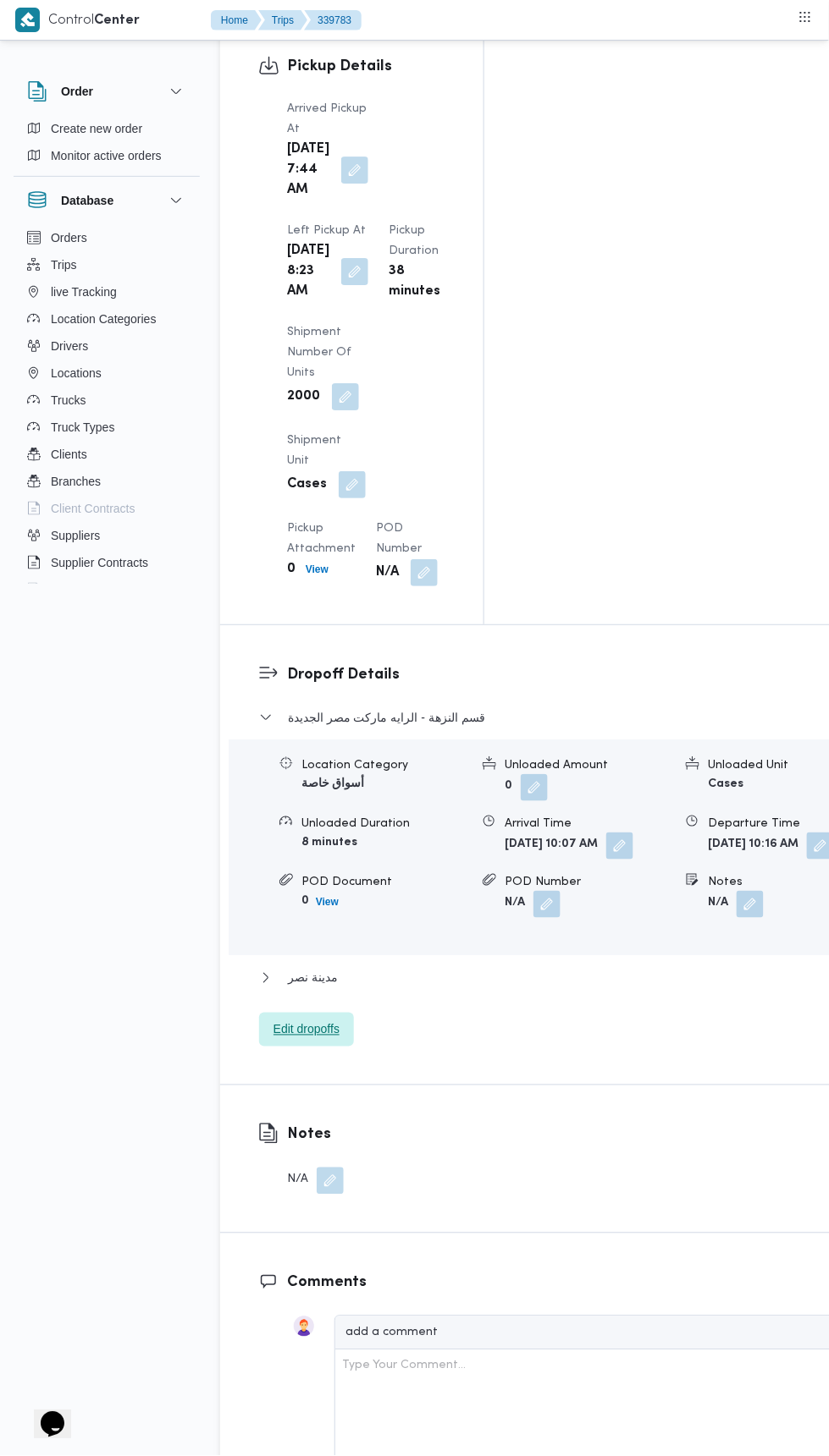
click at [320, 1020] on span "Edit dropoffs" at bounding box center [307, 1029] width 66 height 20
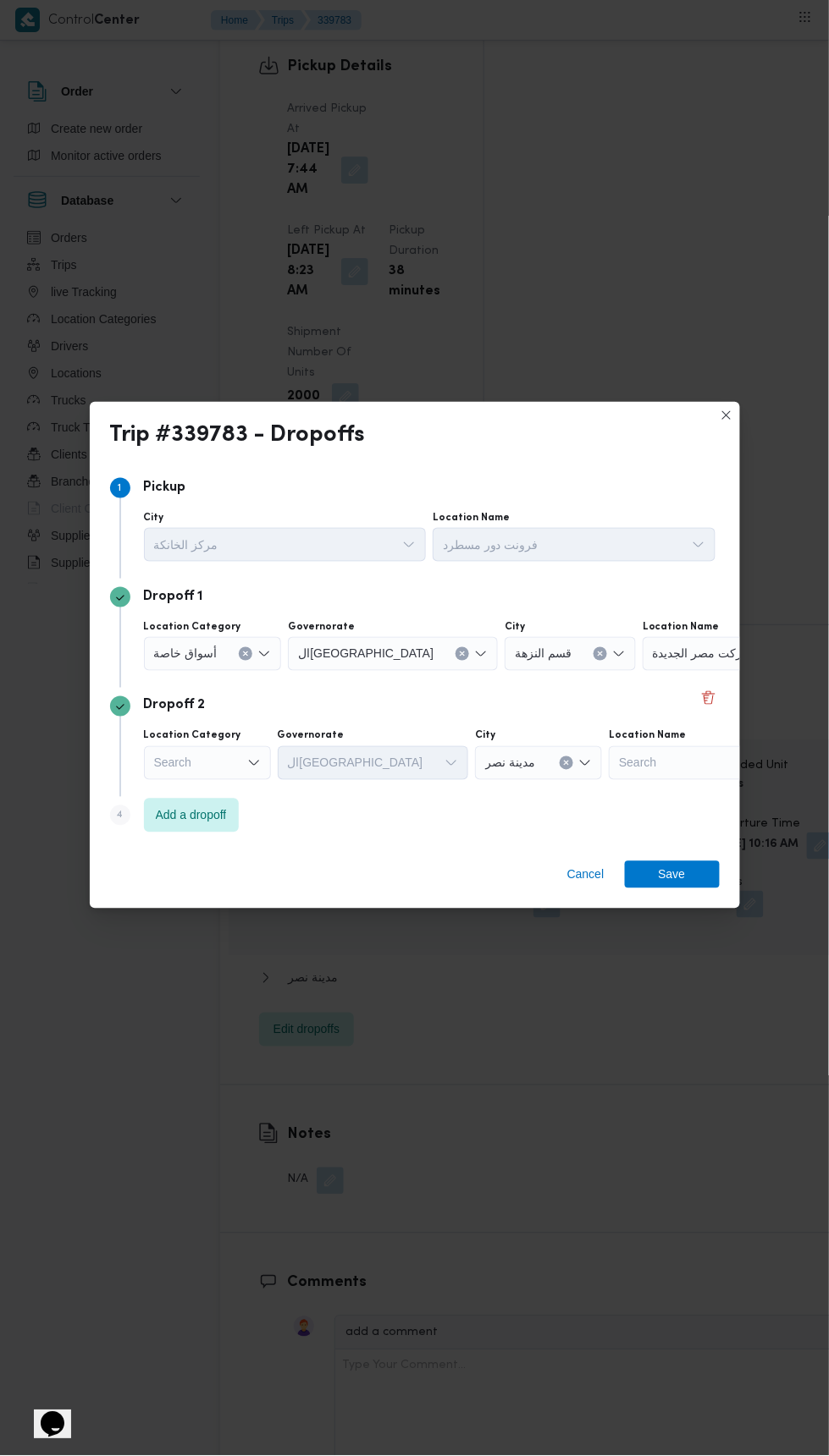
click at [790, 664] on input "Location Name" at bounding box center [791, 654] width 2 height 20
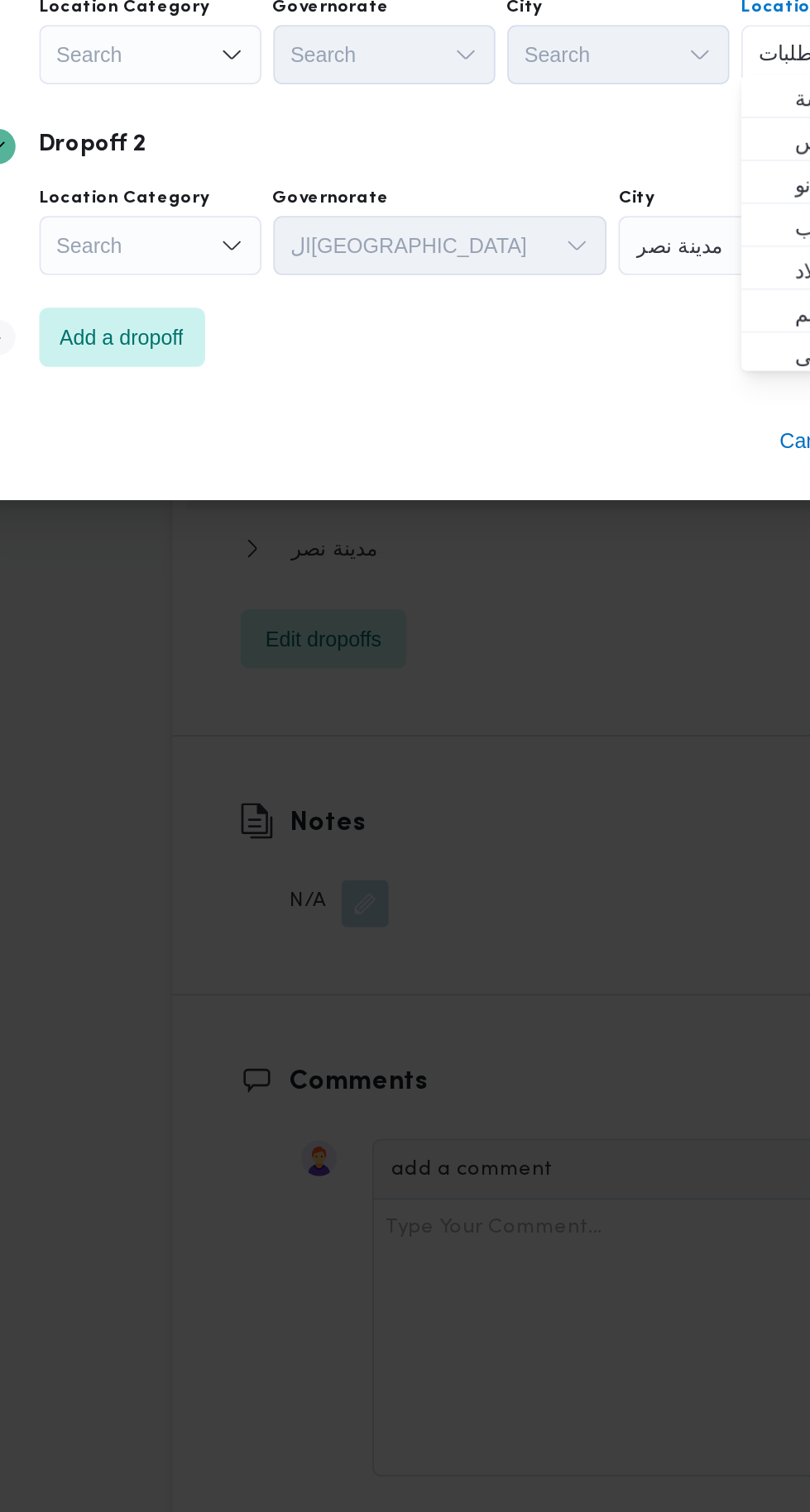
type input "طلبات ح"
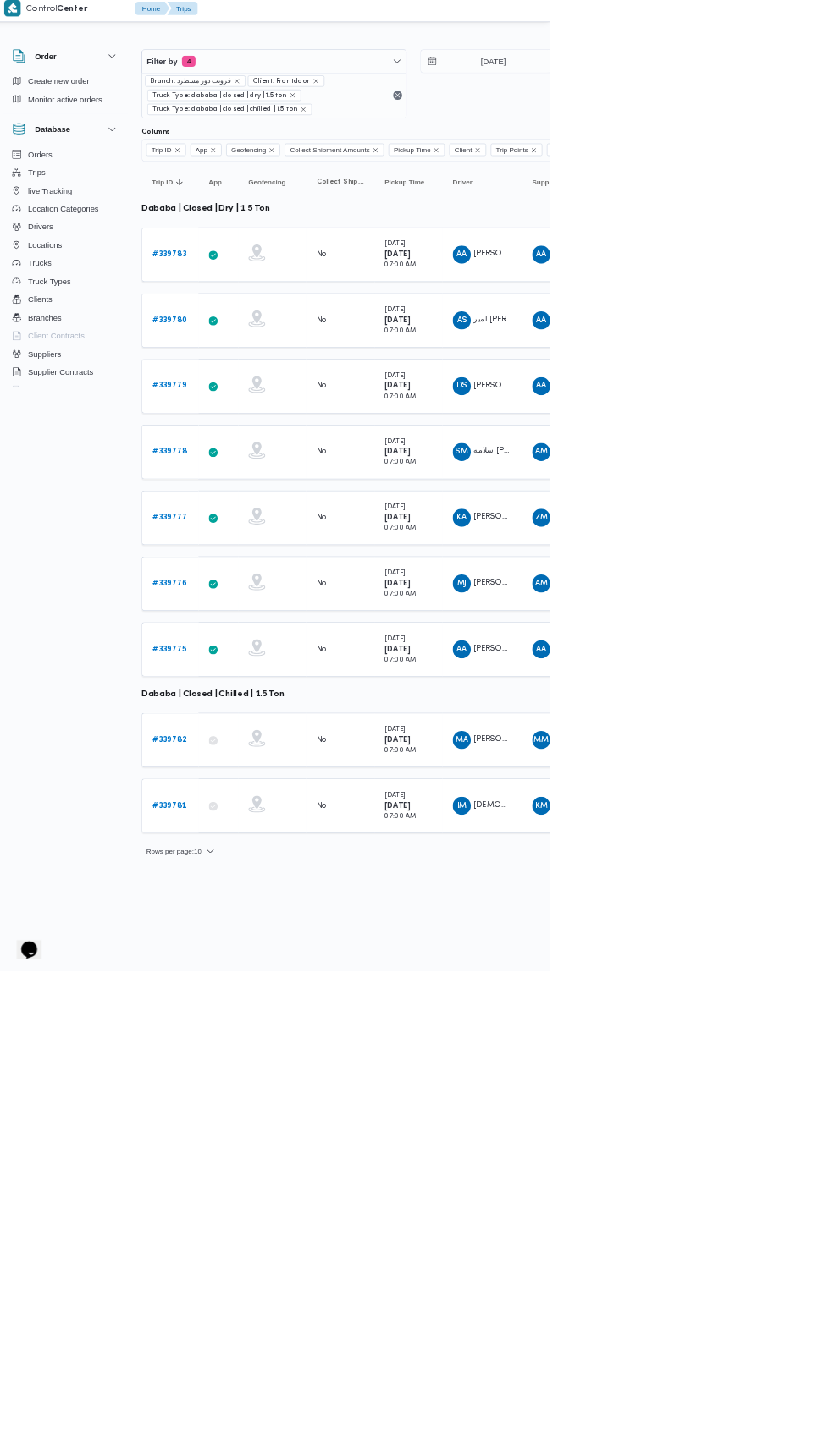
click at [268, 384] on b "# 339783" at bounding box center [262, 387] width 51 height 11
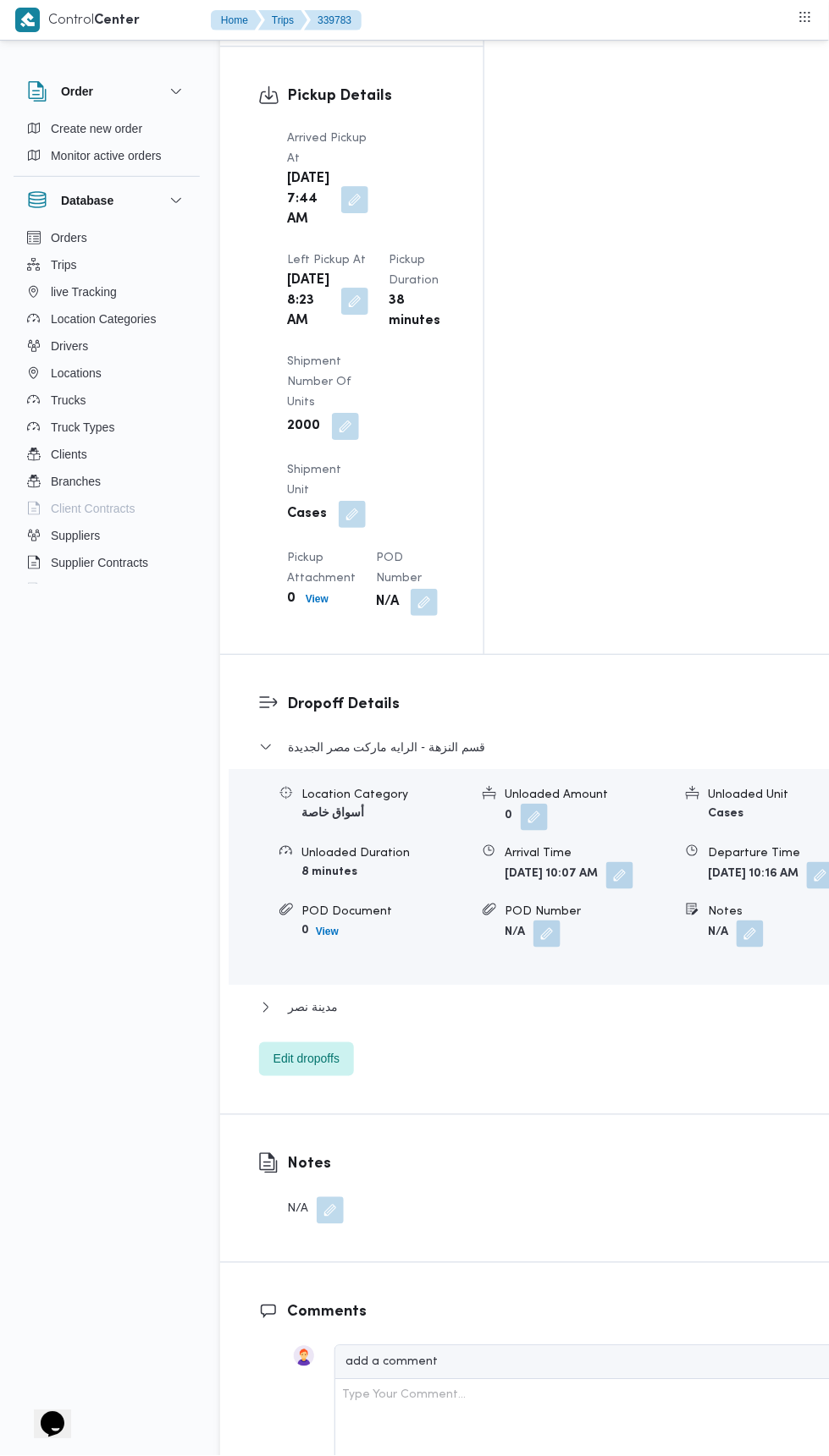
scroll to position [2192, 0]
click at [349, 997] on button "مدينة نصر" at bounding box center [553, 1007] width 588 height 20
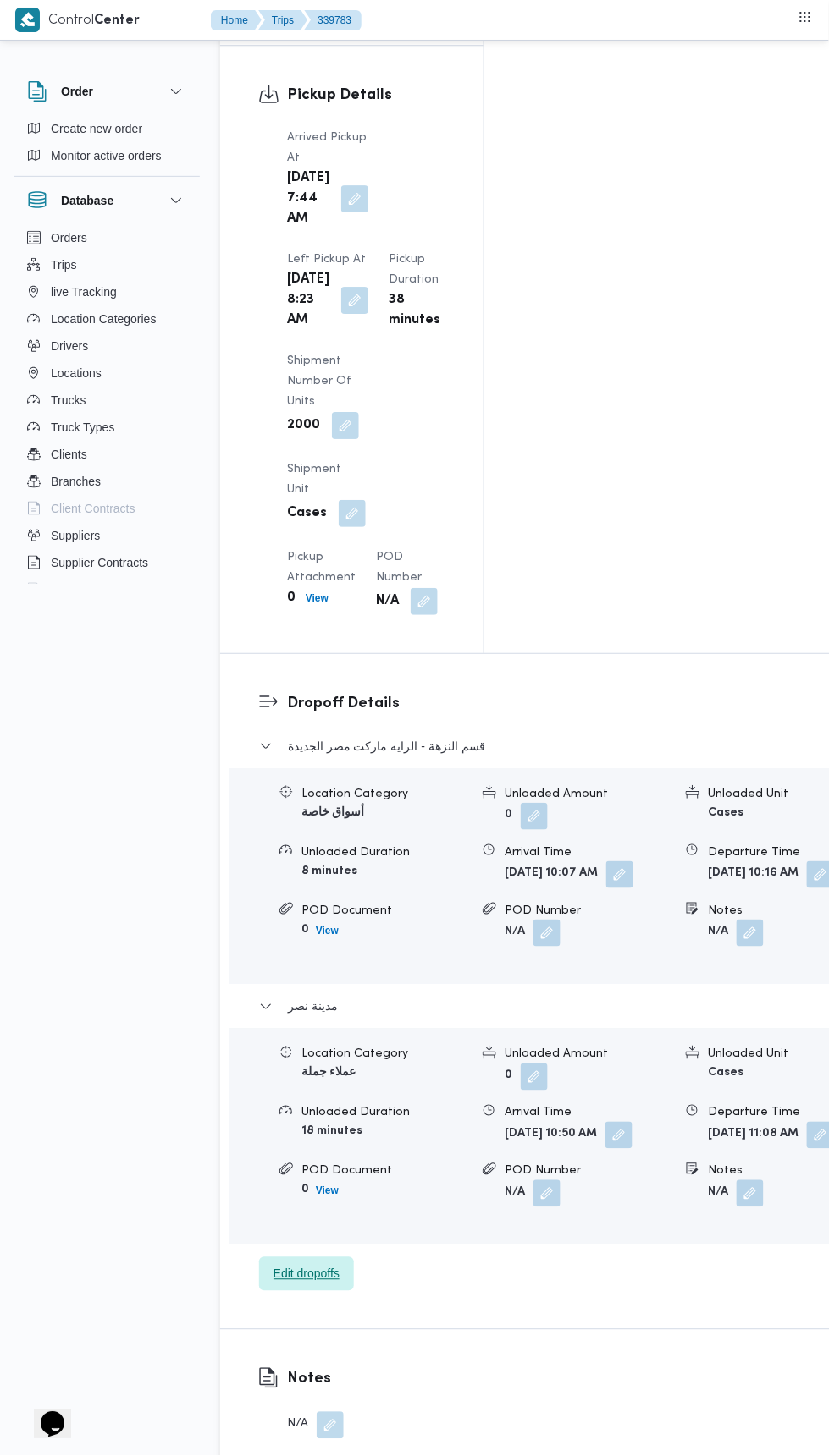
click at [331, 1264] on span "Edit dropoffs" at bounding box center [307, 1273] width 66 height 20
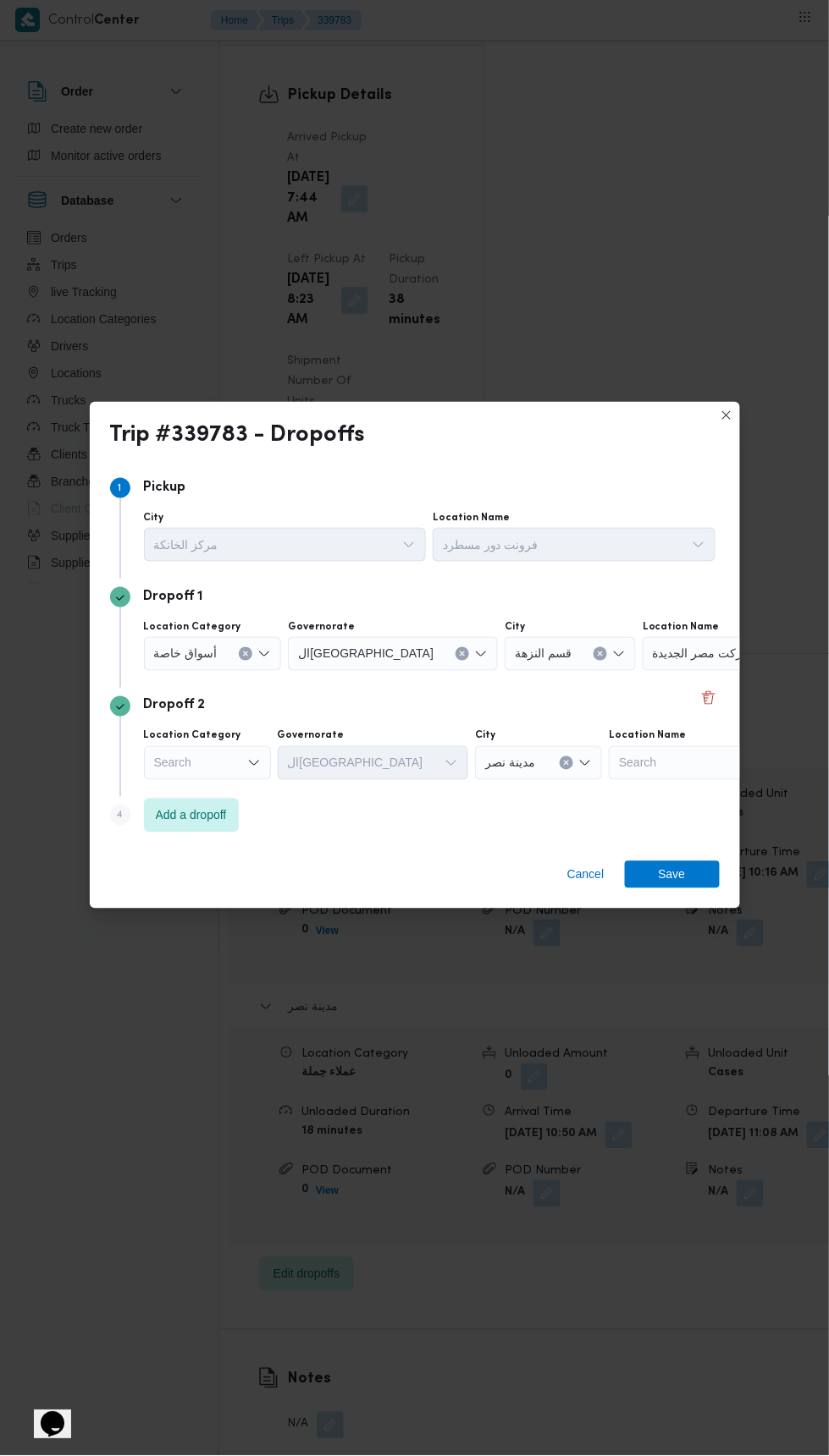
click at [790, 664] on input "Location Name" at bounding box center [791, 654] width 2 height 20
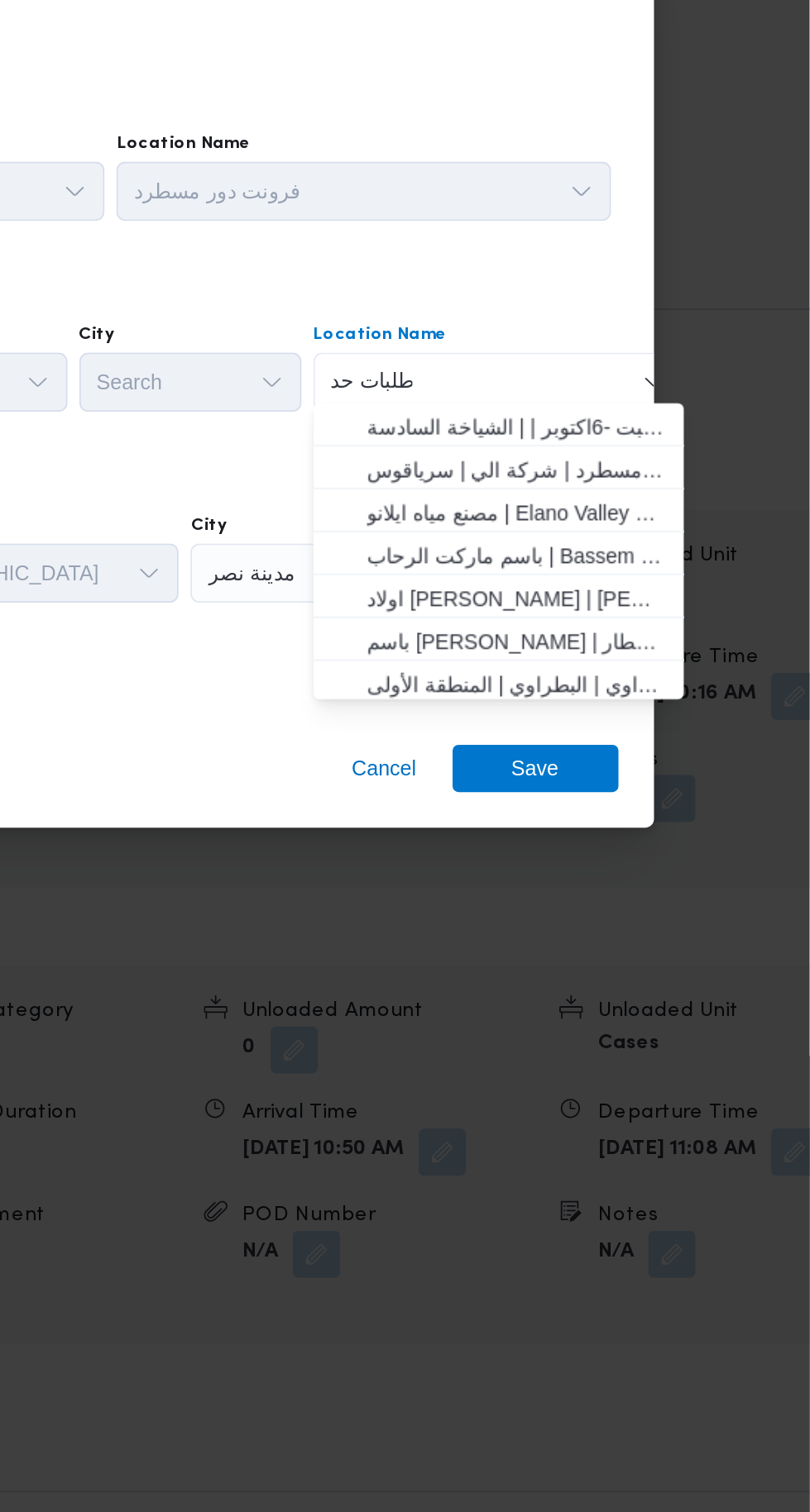
scroll to position [0, 0]
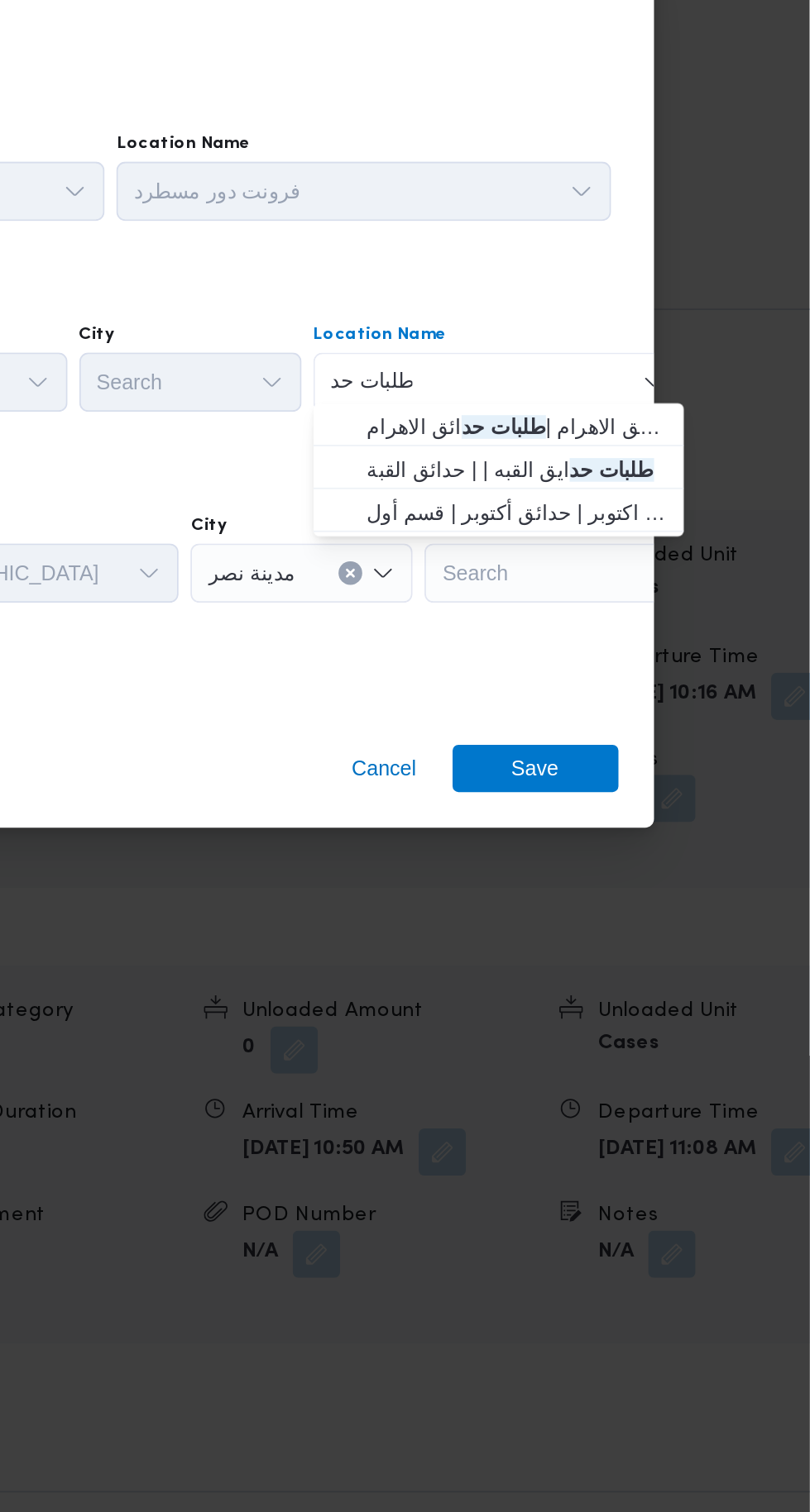
type input "طلبات حد"
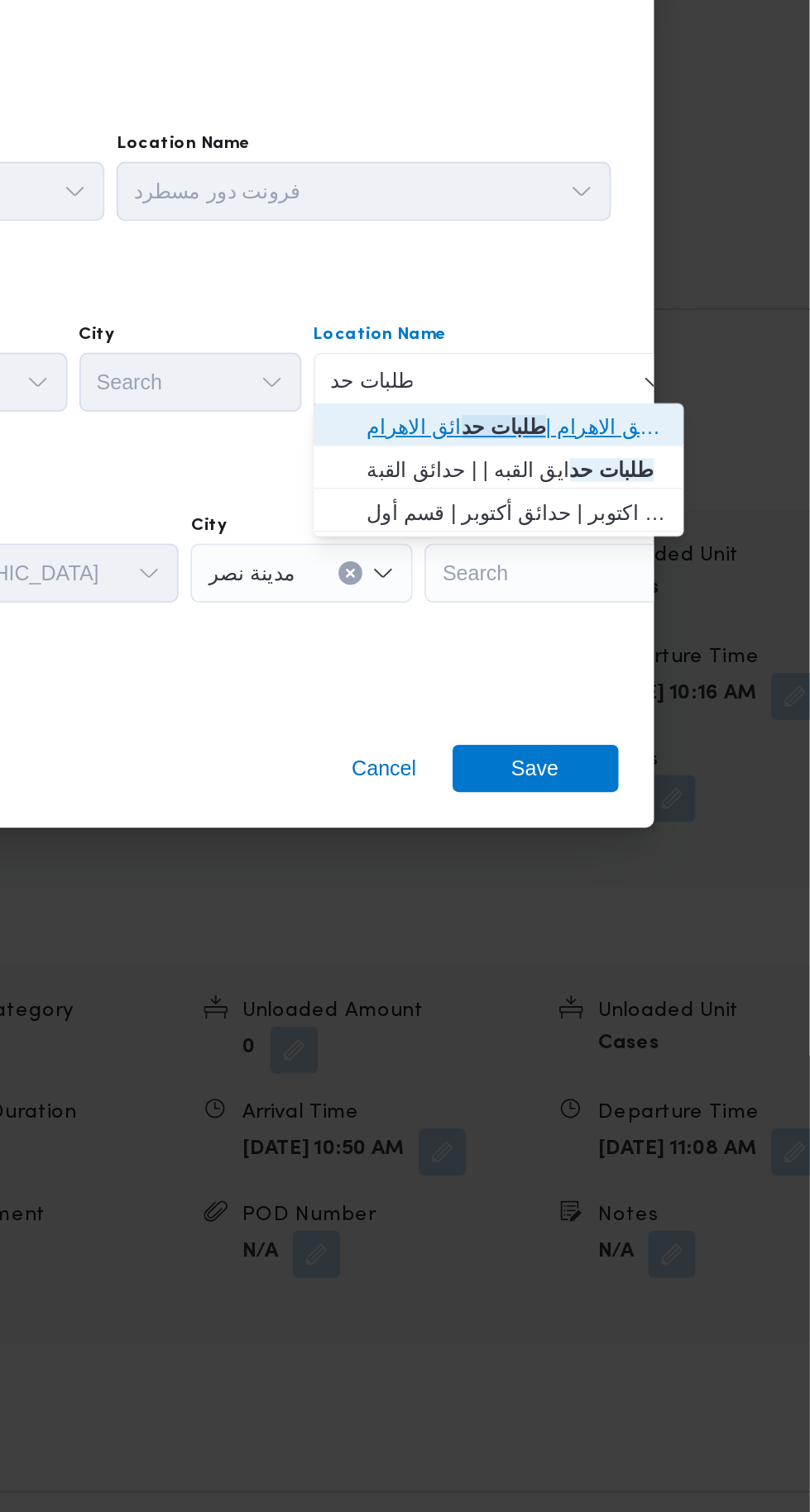
click at [651, 699] on mark "طلبات حد" at bounding box center [638, 704] width 47 height 13
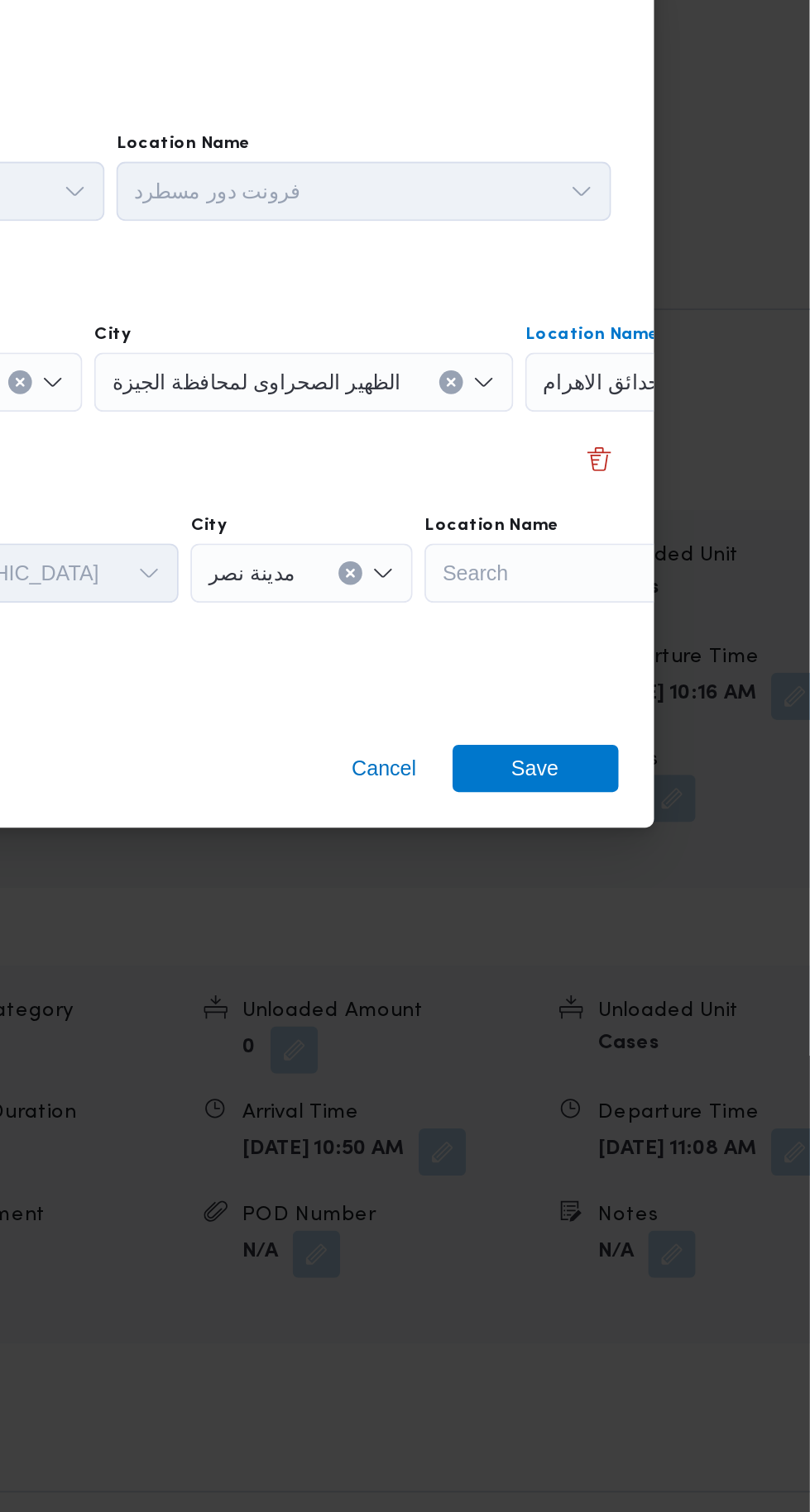
scroll to position [0, 117]
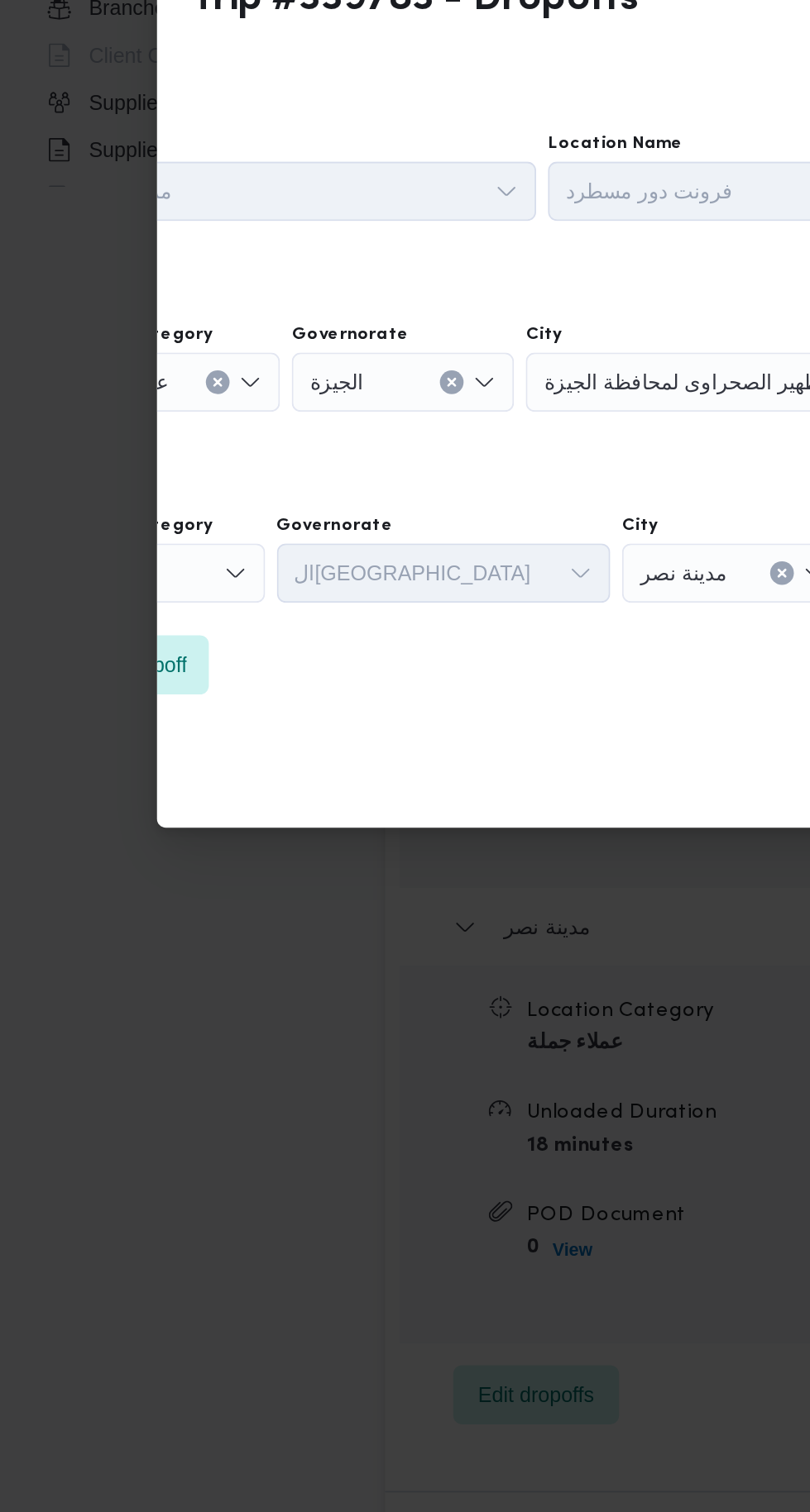
click at [141, 770] on div "Search" at bounding box center [86, 786] width 124 height 33
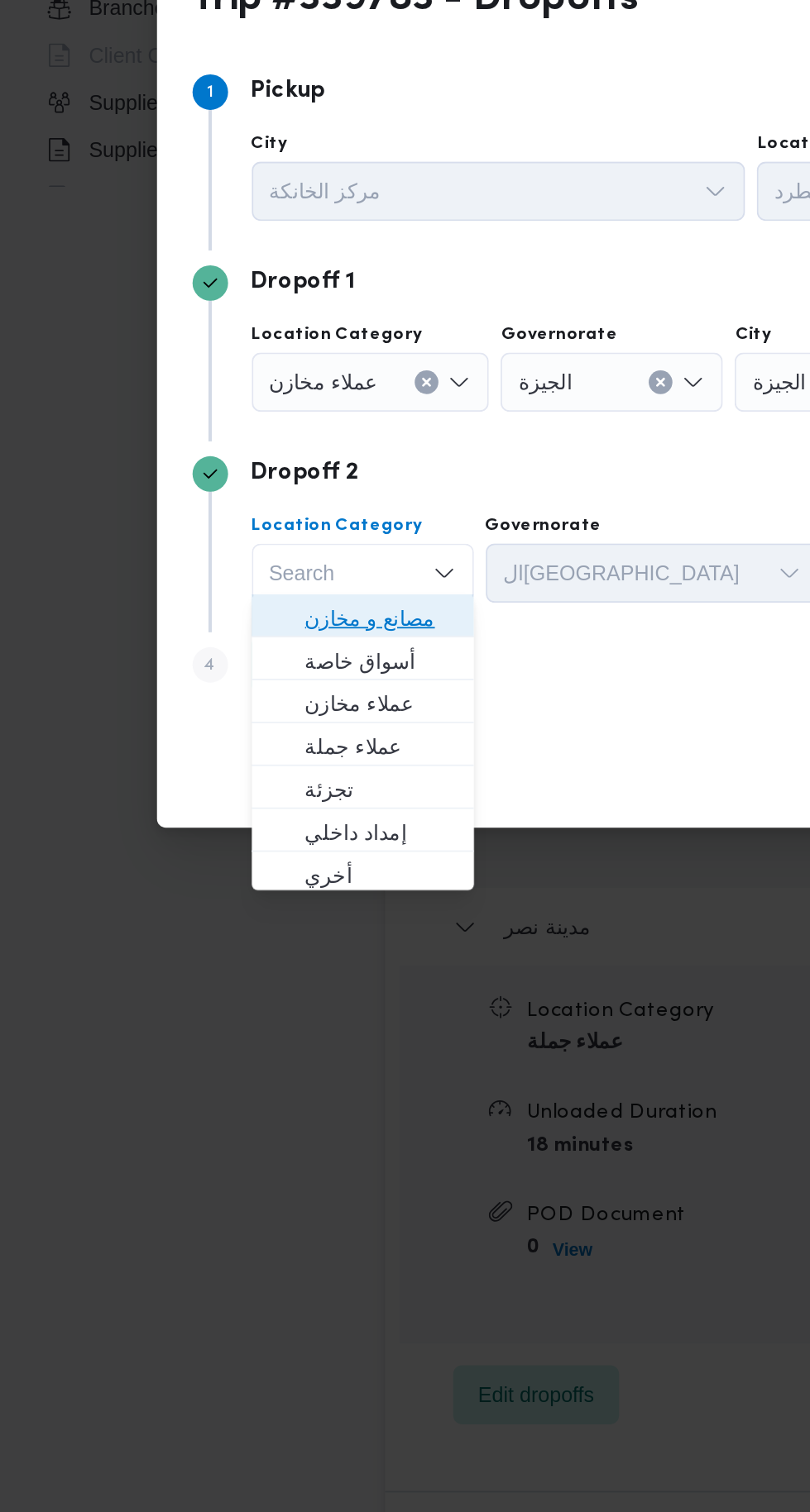
click at [219, 798] on span "مصانع و مخازن" at bounding box center [202, 811] width 111 height 27
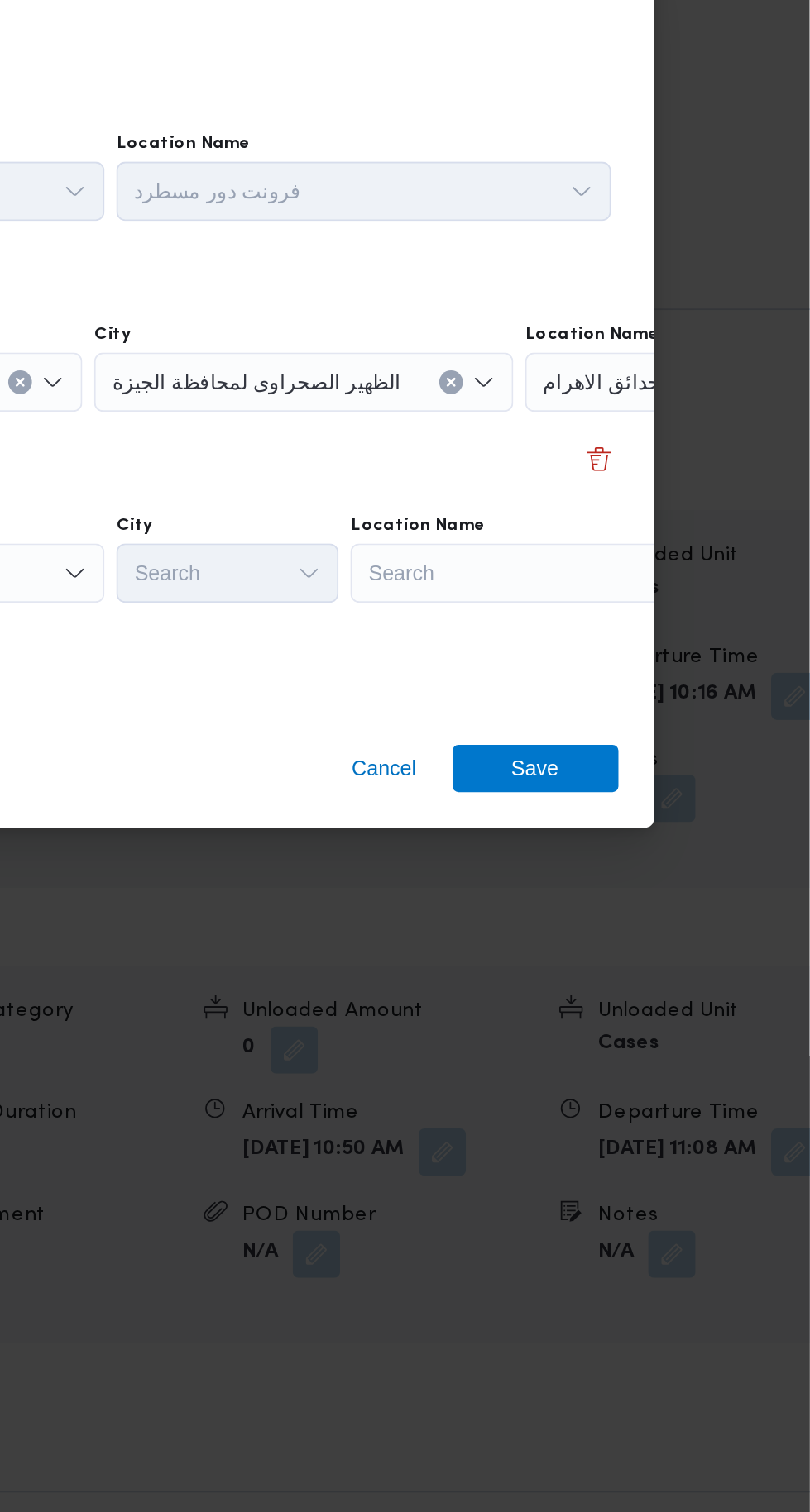
click at [651, 788] on div "Search" at bounding box center [657, 786] width 207 height 33
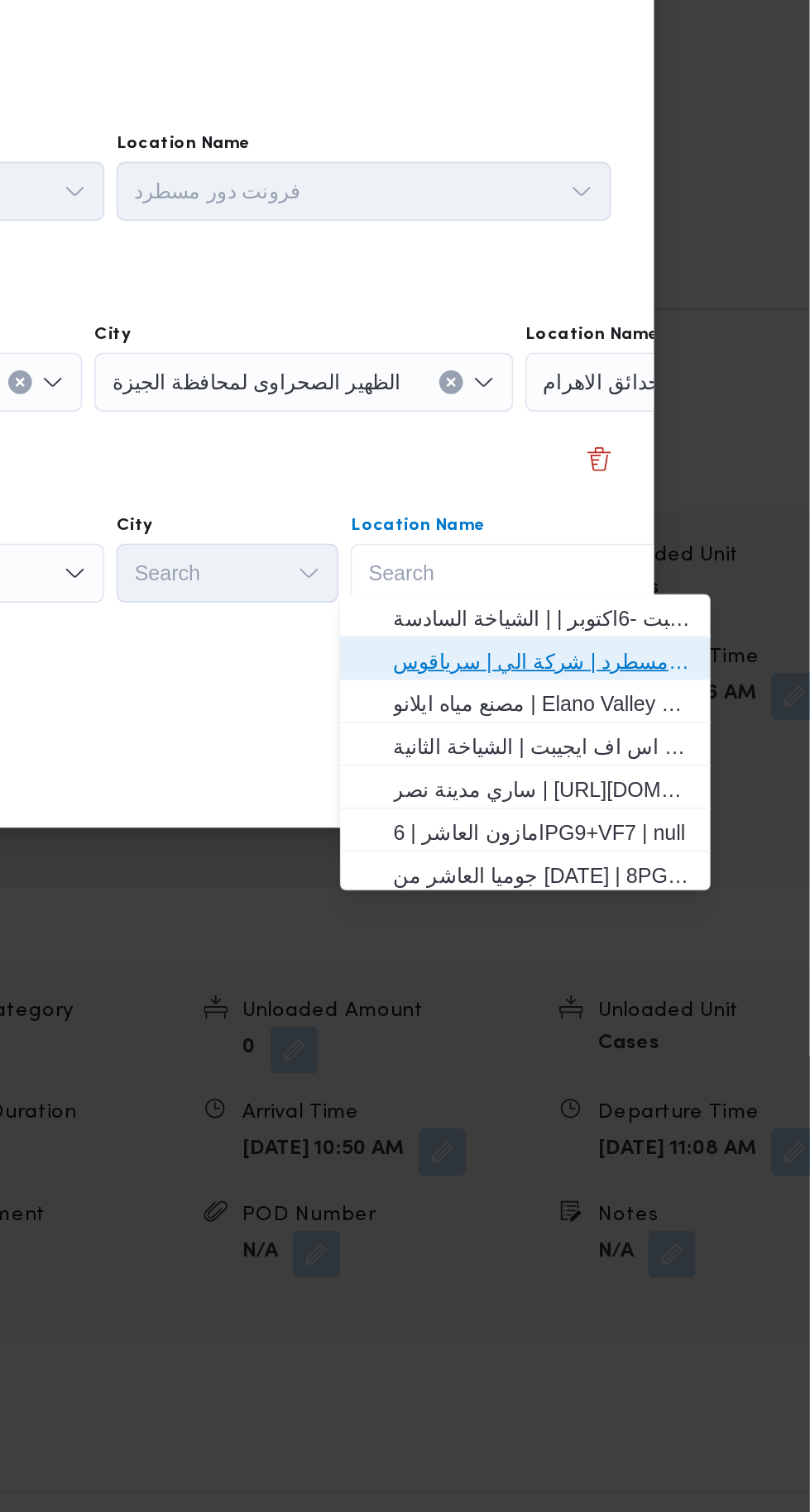
click at [676, 835] on span "فرونت دور مسطرد | شركة الي | سرياقوس" at bounding box center [660, 835] width 167 height 19
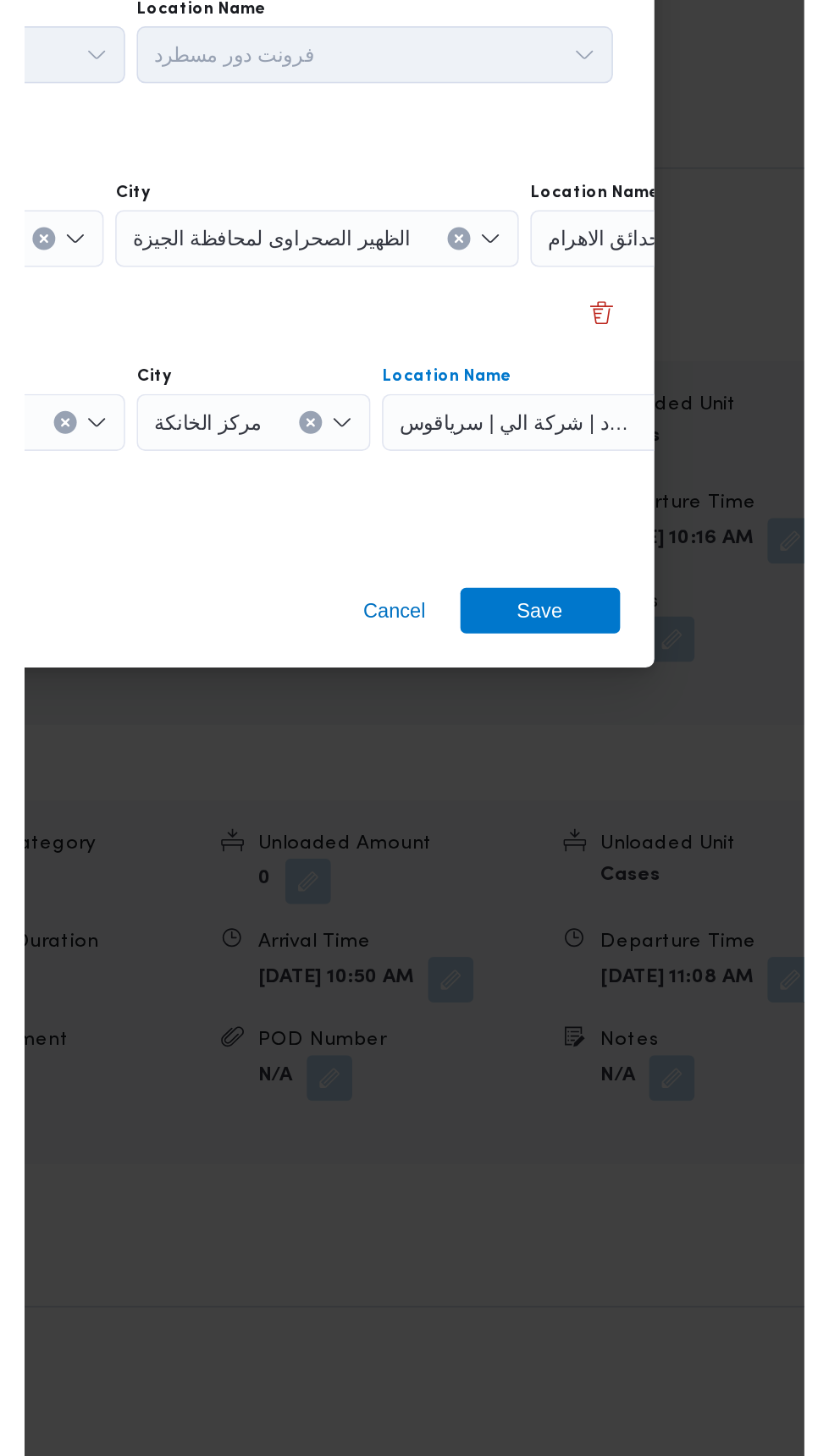
scroll to position [2192, 0]
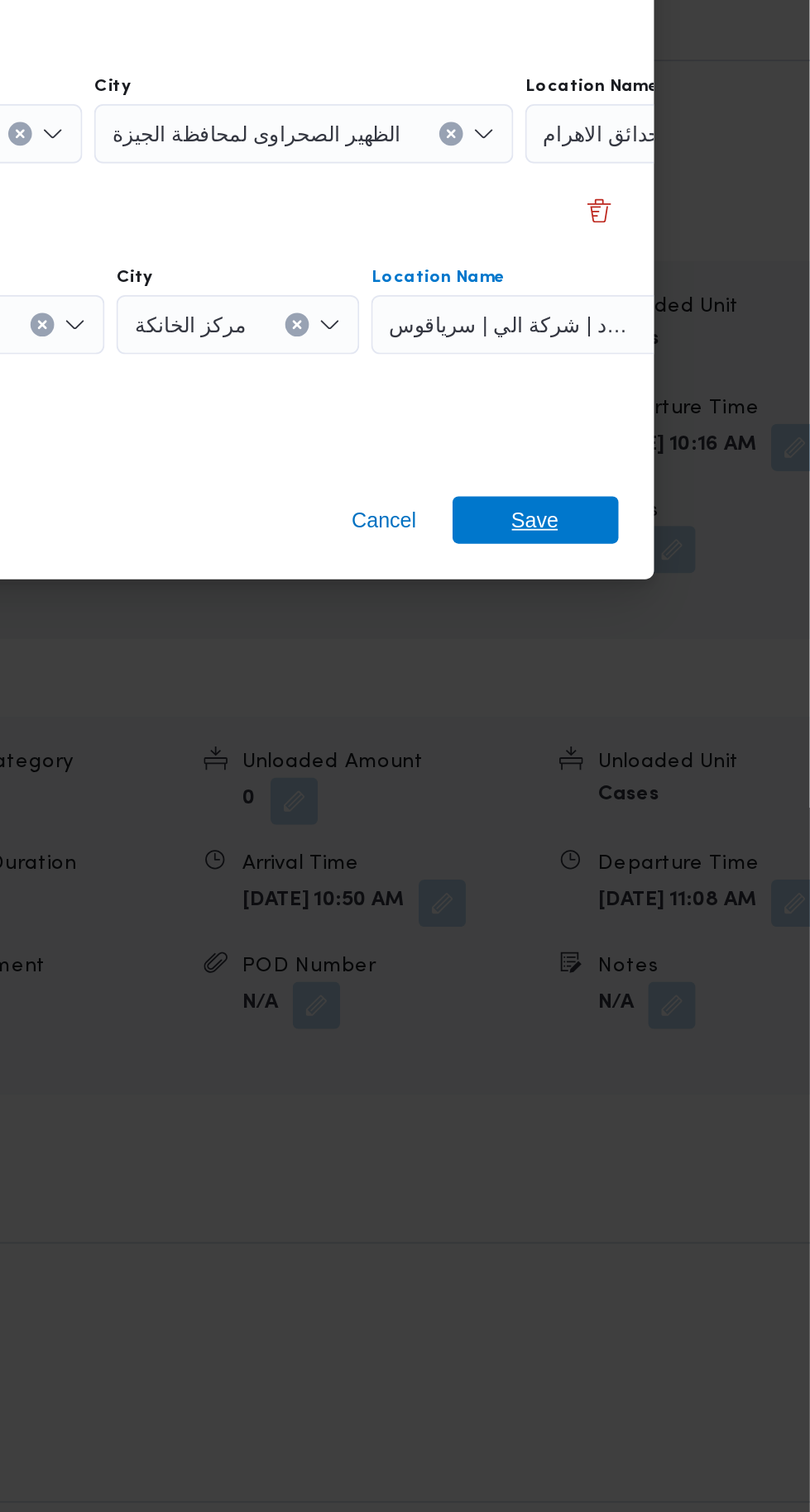
click at [666, 882] on span "Save" at bounding box center [657, 895] width 27 height 27
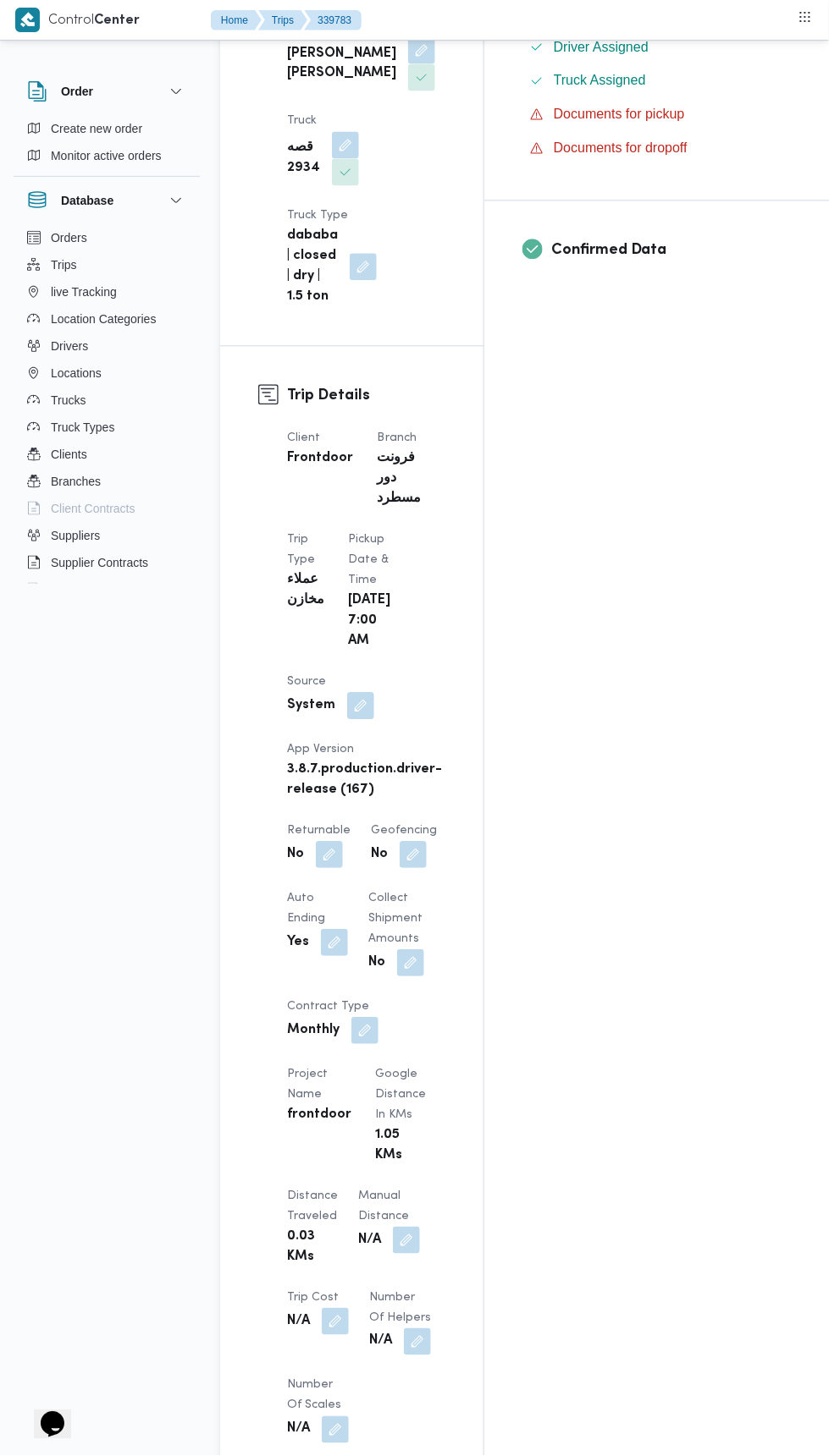
scroll to position [0, 0]
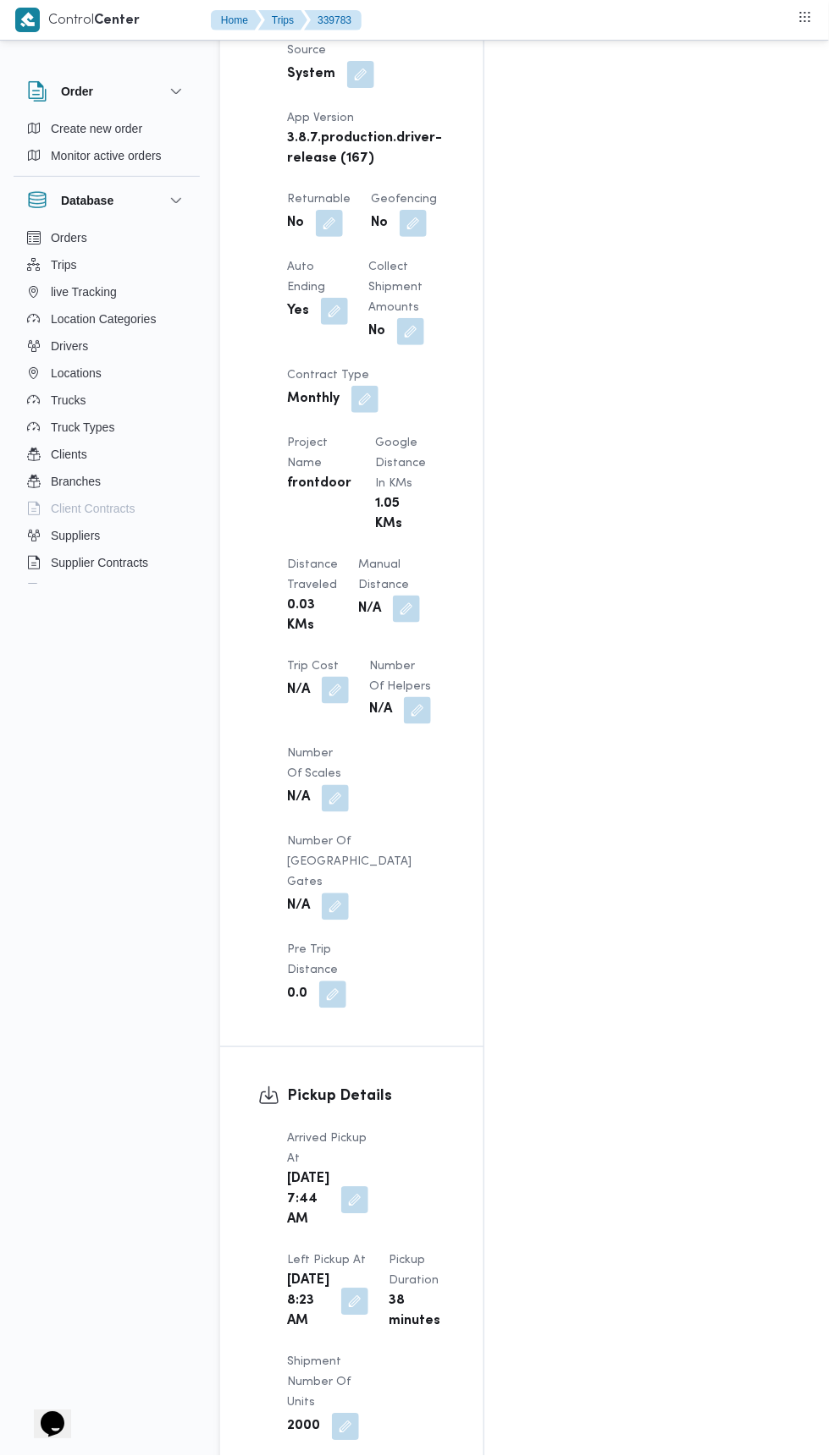
scroll to position [2014, 0]
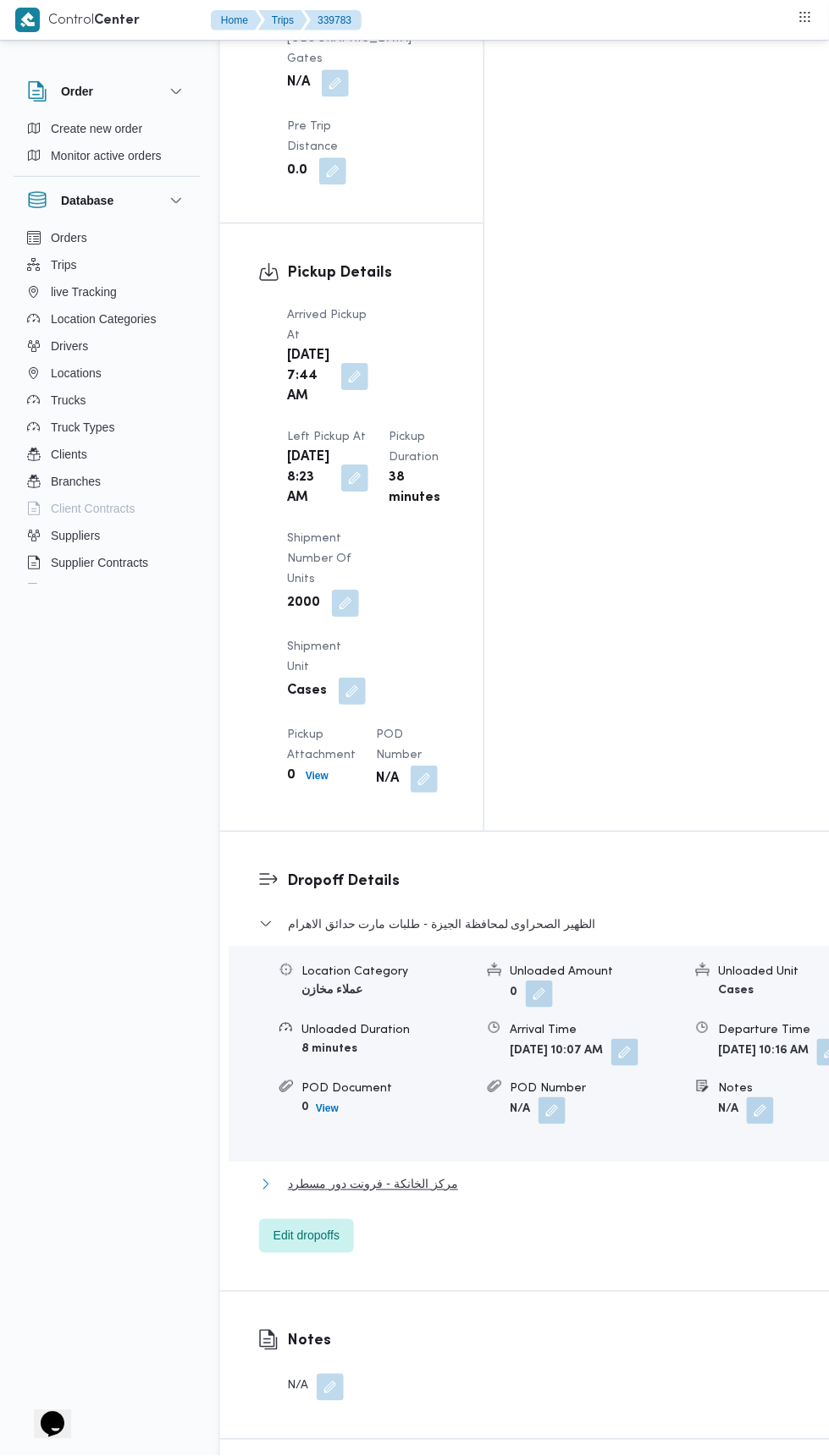
click at [638, 1175] on button "مركز الخانكة - فرونت دور مسطرد" at bounding box center [560, 1184] width 603 height 20
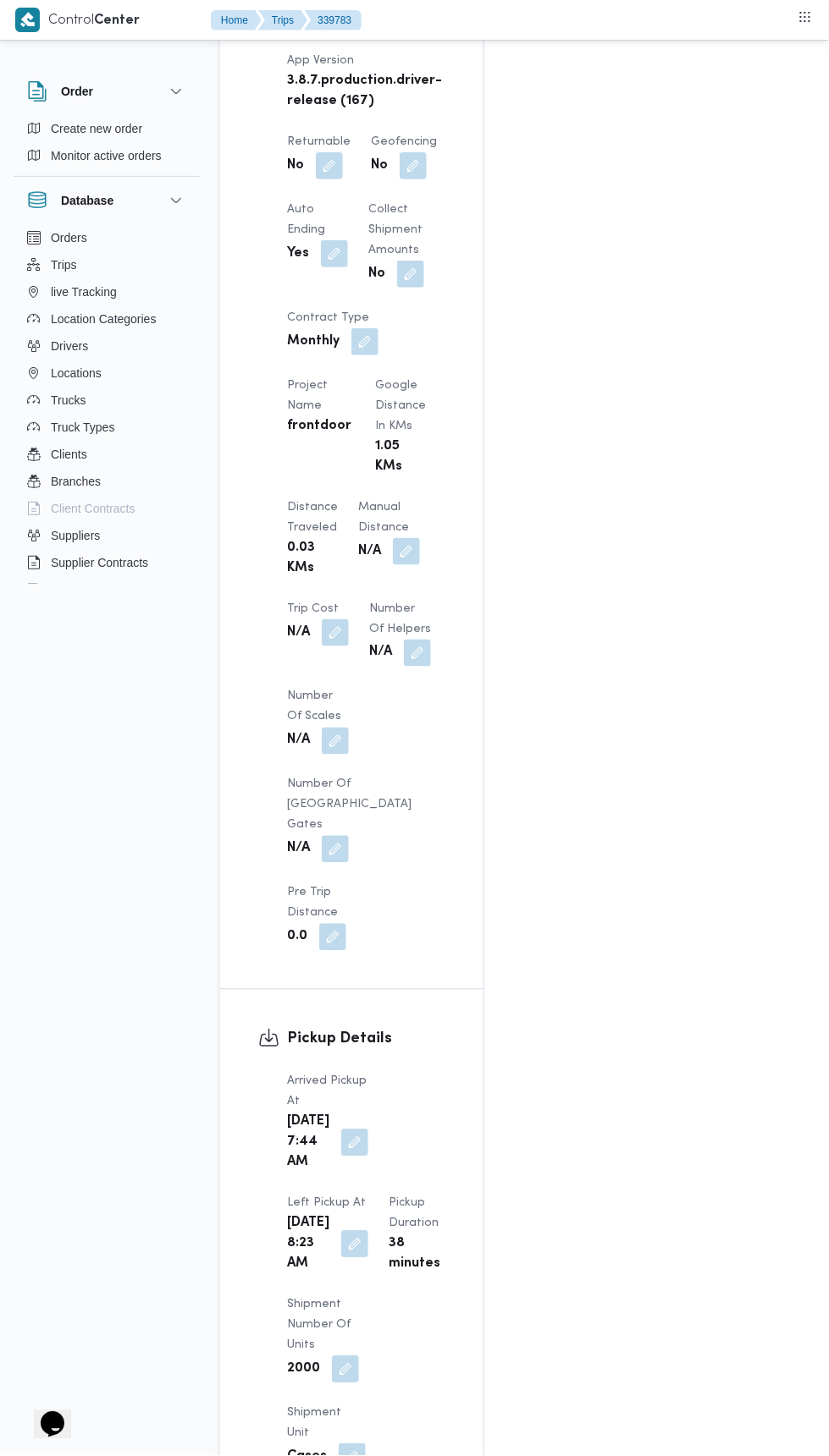
scroll to position [0, 0]
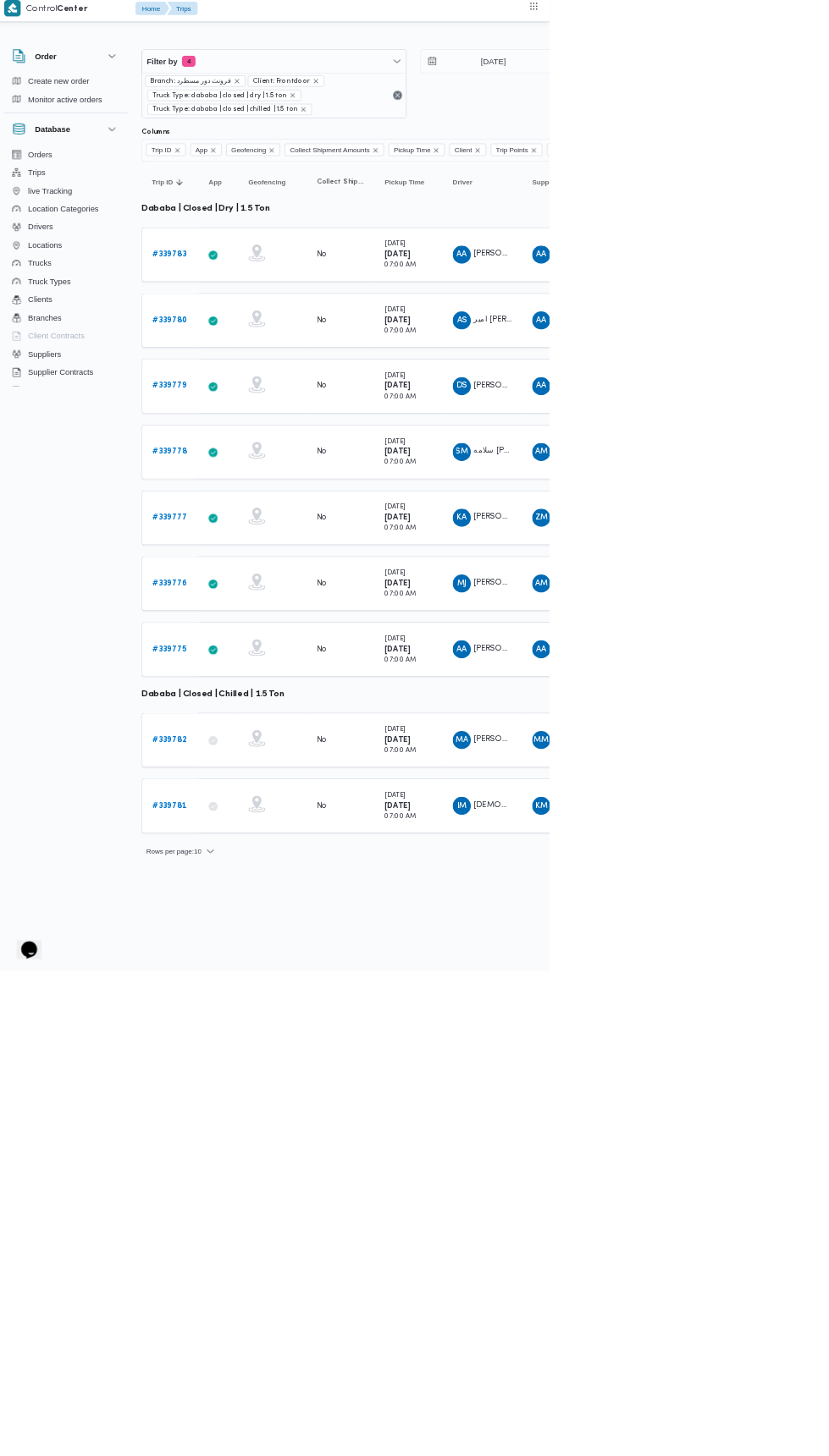
click at [273, 384] on b "# 339783" at bounding box center [262, 387] width 51 height 11
